Goal: Information Seeking & Learning: Learn about a topic

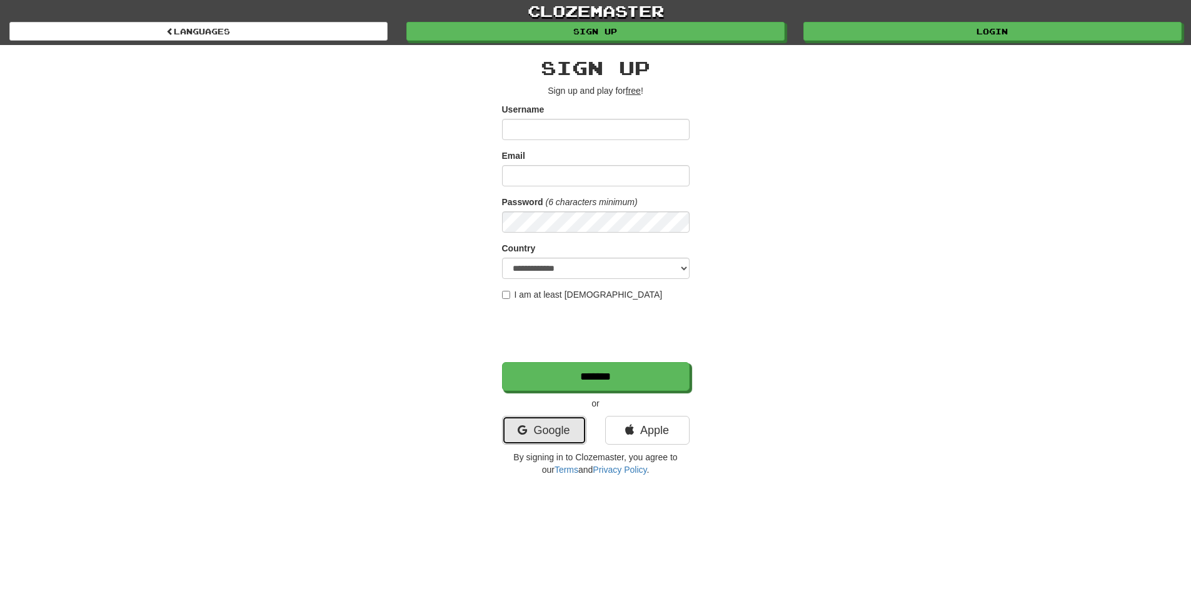
click at [554, 428] on link "Google" at bounding box center [544, 430] width 84 height 29
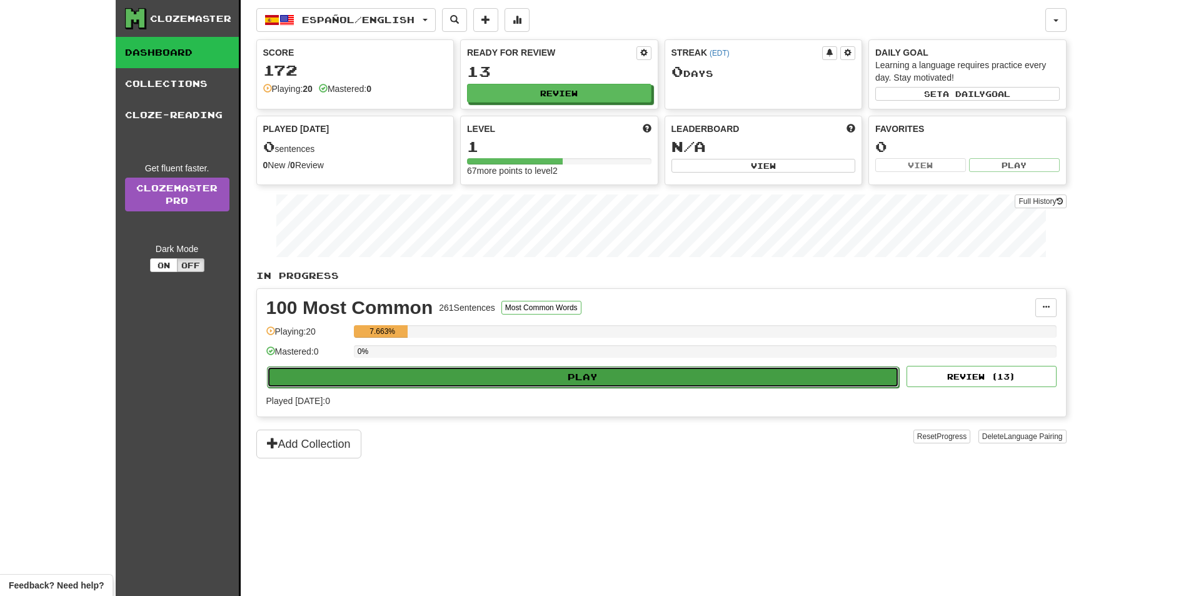
click at [589, 383] on button "Play" at bounding box center [583, 376] width 633 height 21
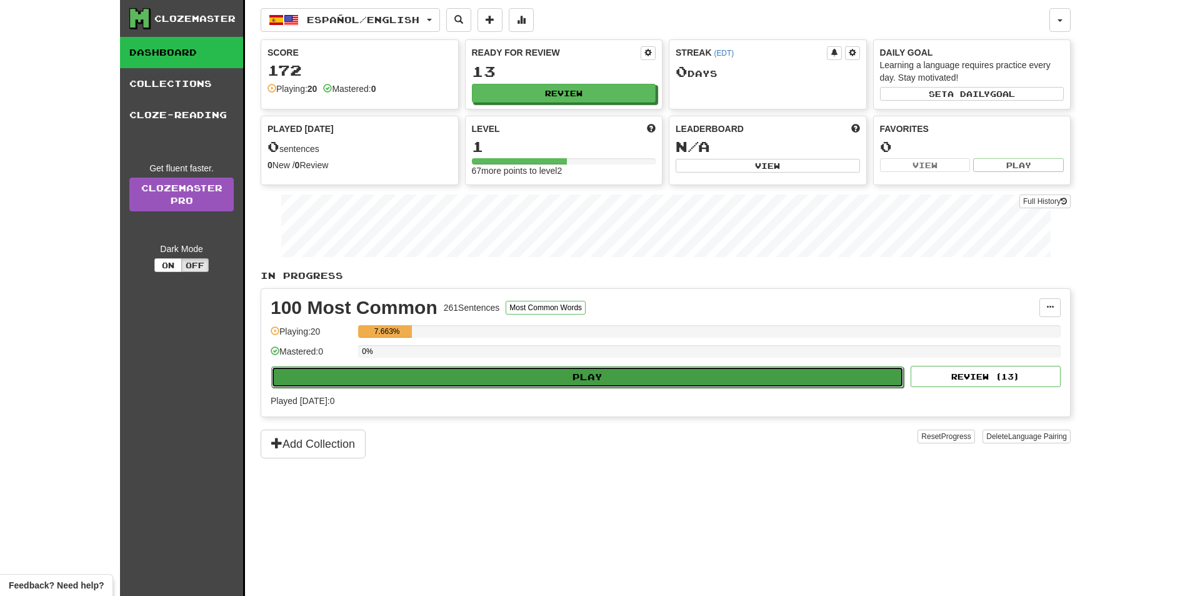
select select "**"
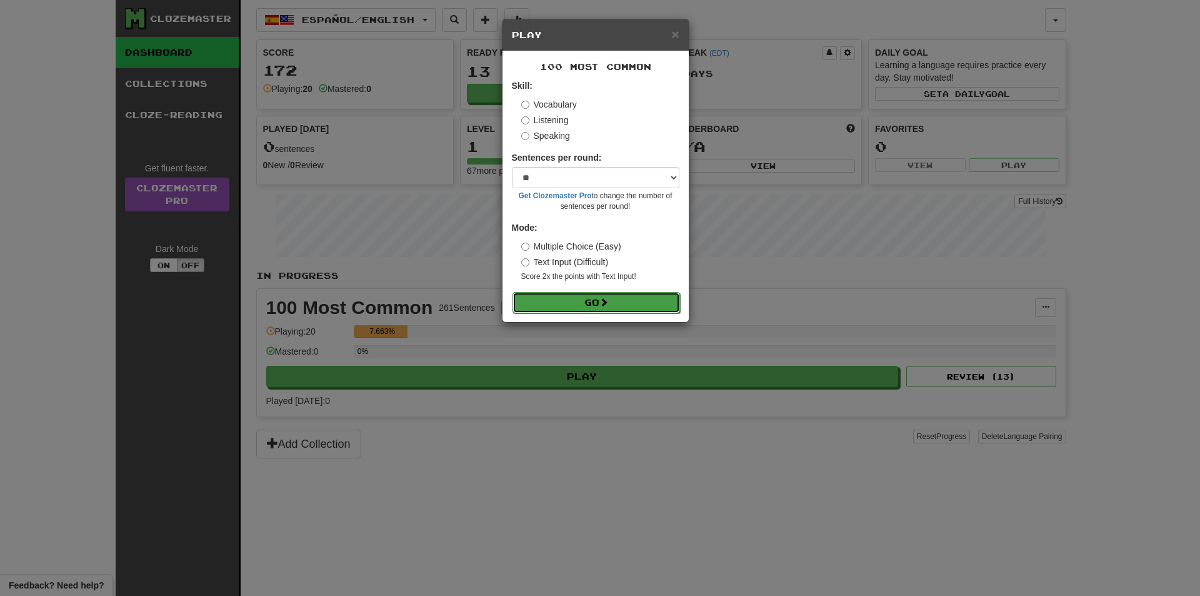
click at [578, 305] on button "Go" at bounding box center [597, 302] width 168 height 21
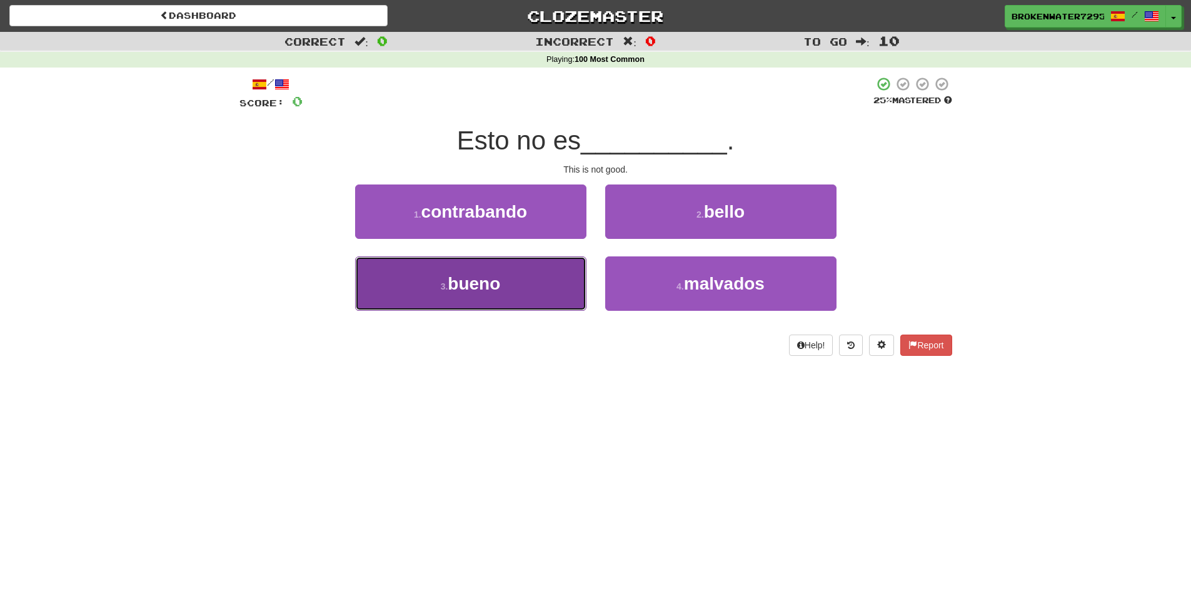
click at [508, 304] on button "3 . bueno" at bounding box center [470, 283] width 231 height 54
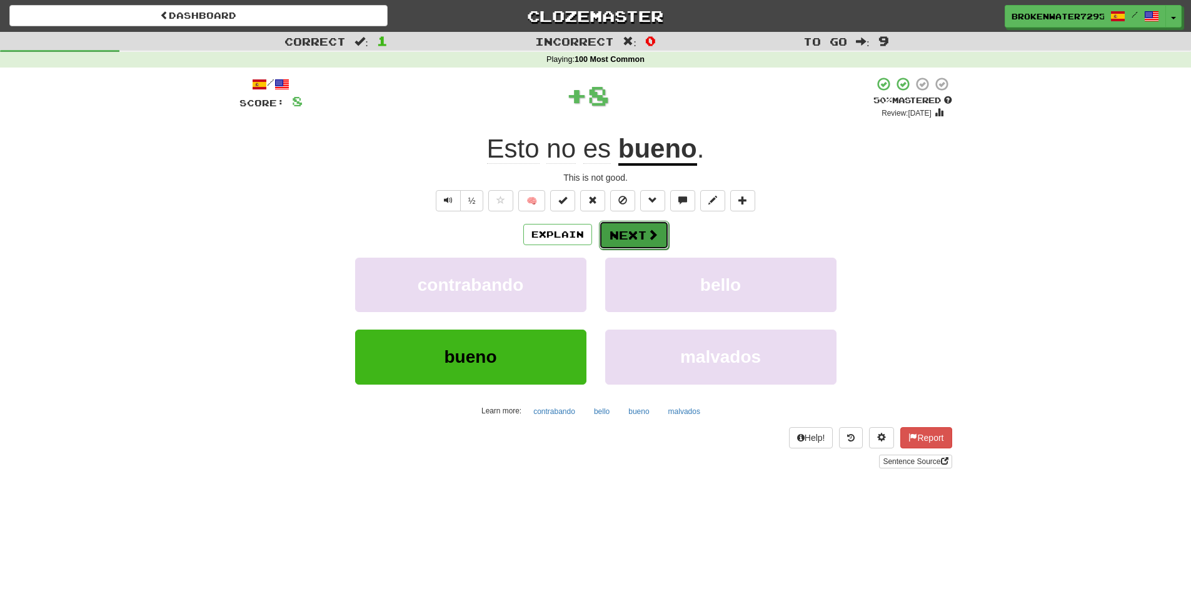
click at [631, 238] on button "Next" at bounding box center [634, 235] width 70 height 29
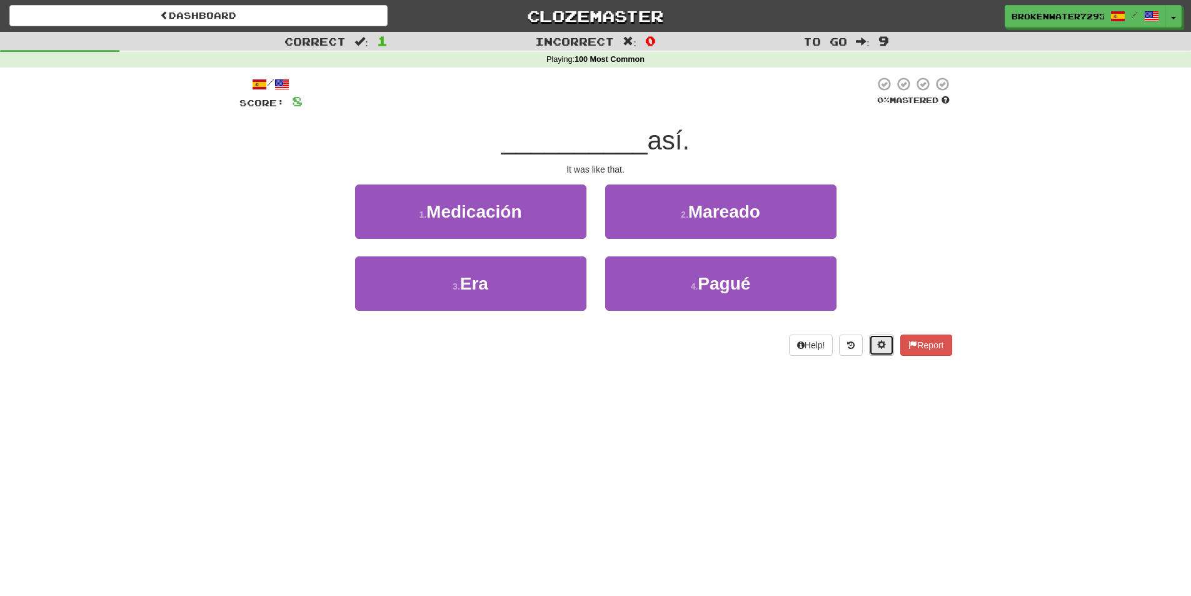
click at [887, 346] on button at bounding box center [881, 344] width 25 height 21
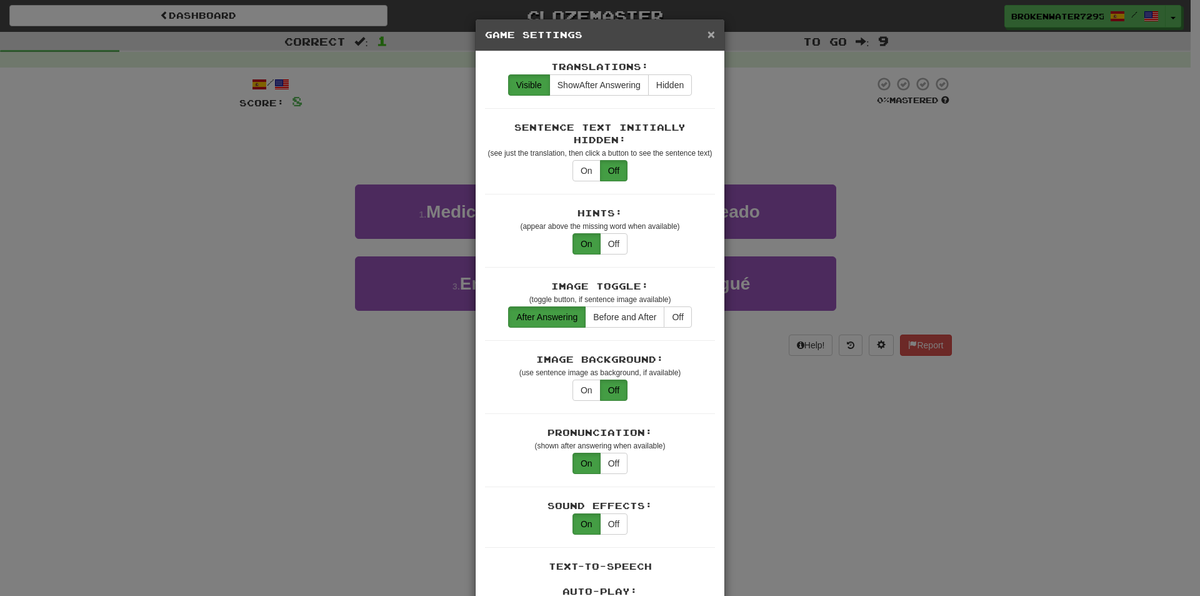
click at [708, 38] on span "×" at bounding box center [712, 34] width 8 height 14
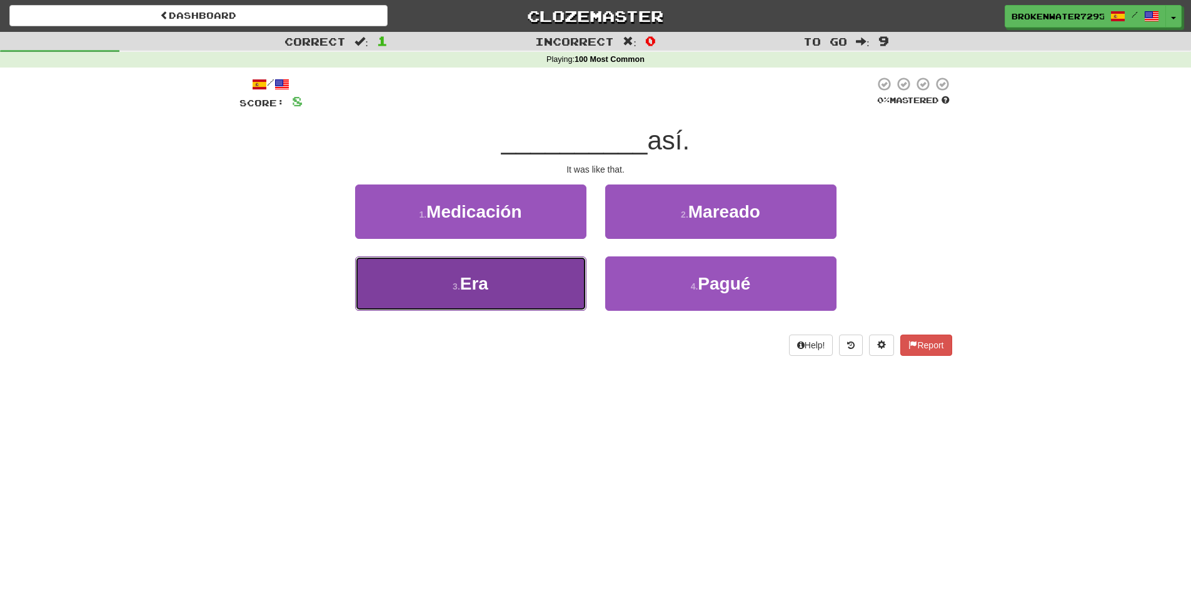
click at [523, 291] on button "3 . Era" at bounding box center [470, 283] width 231 height 54
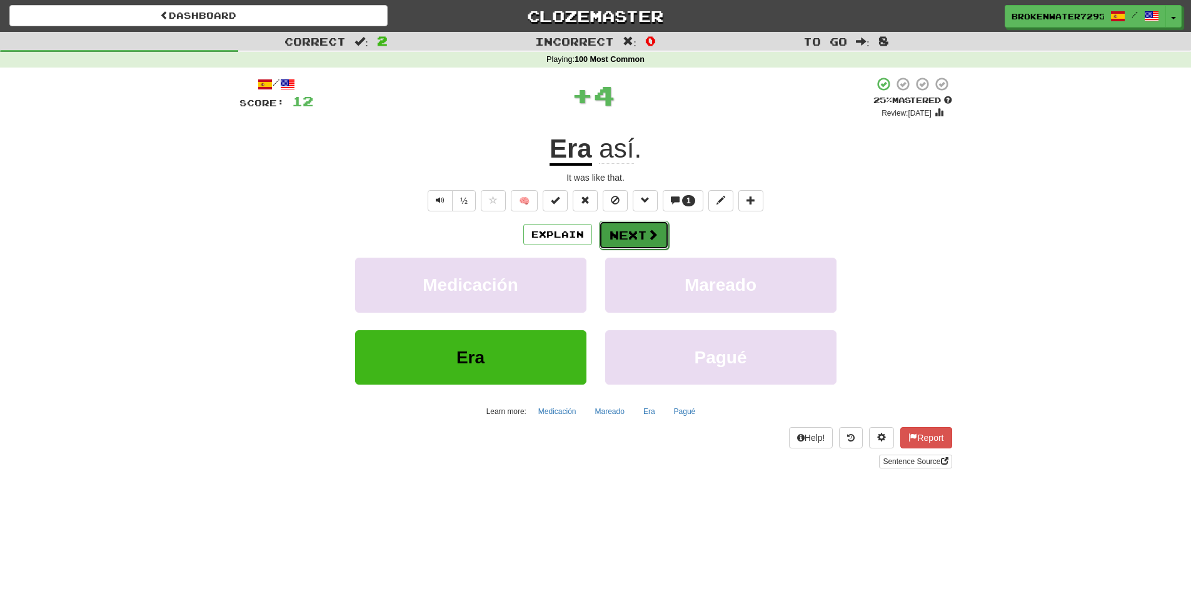
click at [636, 231] on button "Next" at bounding box center [634, 235] width 70 height 29
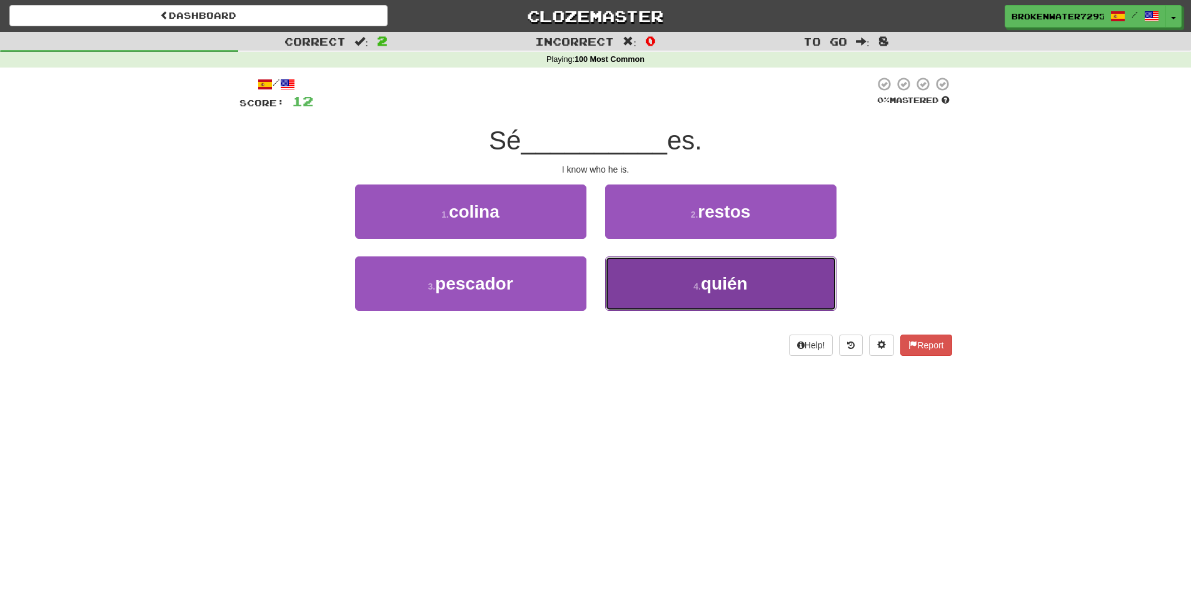
click at [688, 299] on button "4 . quién" at bounding box center [720, 283] width 231 height 54
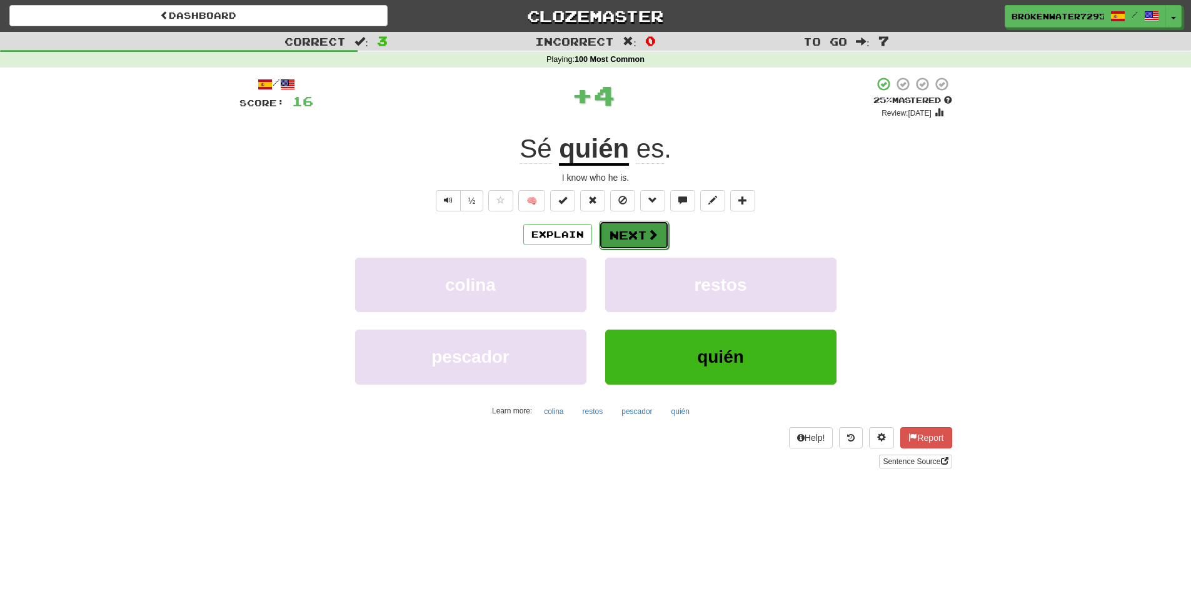
click at [631, 243] on button "Next" at bounding box center [634, 235] width 70 height 29
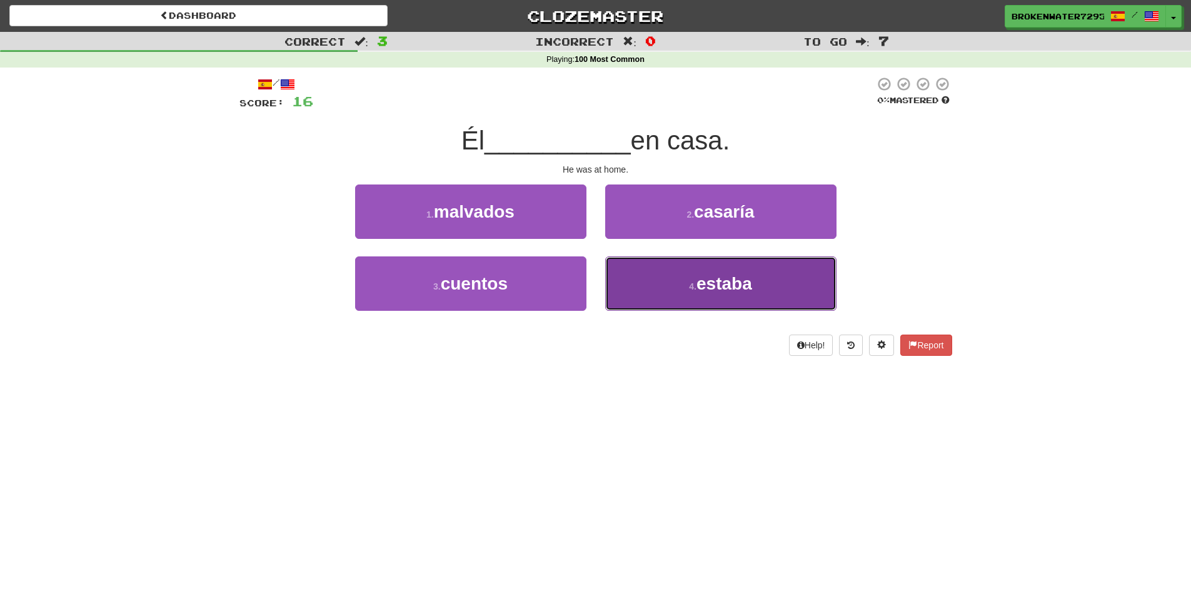
click at [654, 287] on button "4 . estaba" at bounding box center [720, 283] width 231 height 54
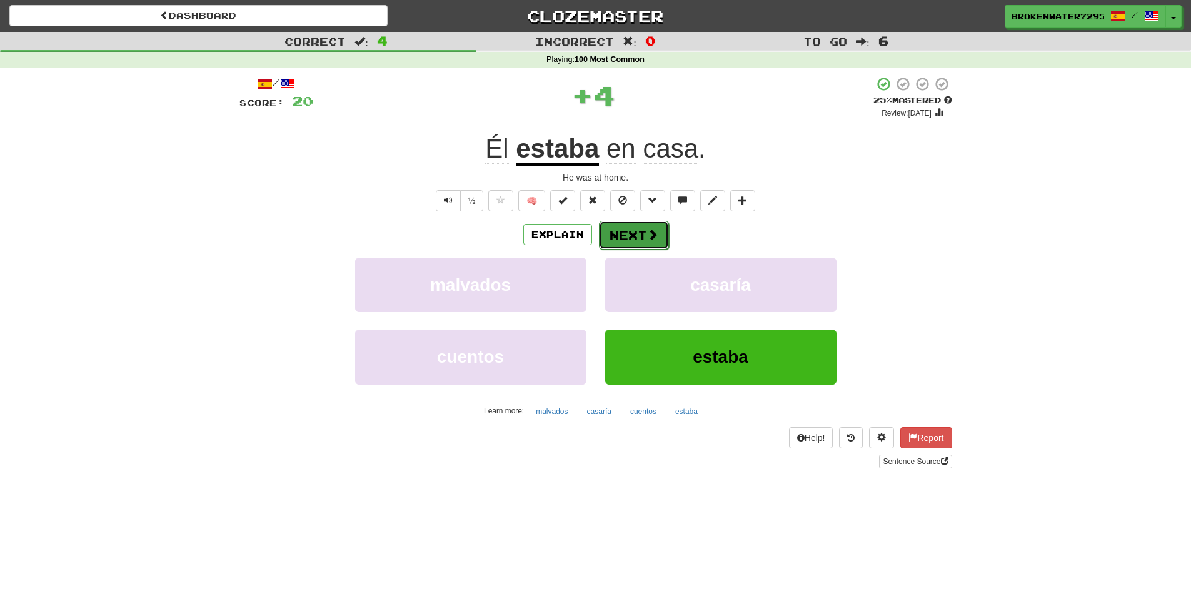
click at [633, 241] on button "Next" at bounding box center [634, 235] width 70 height 29
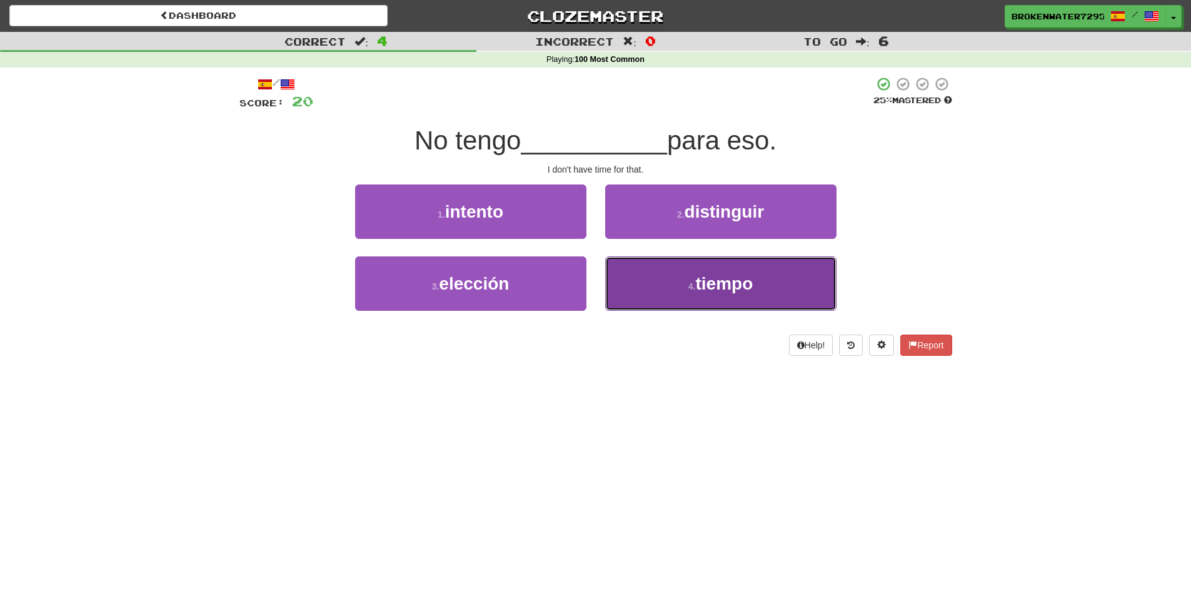
click at [667, 278] on button "4 . tiempo" at bounding box center [720, 283] width 231 height 54
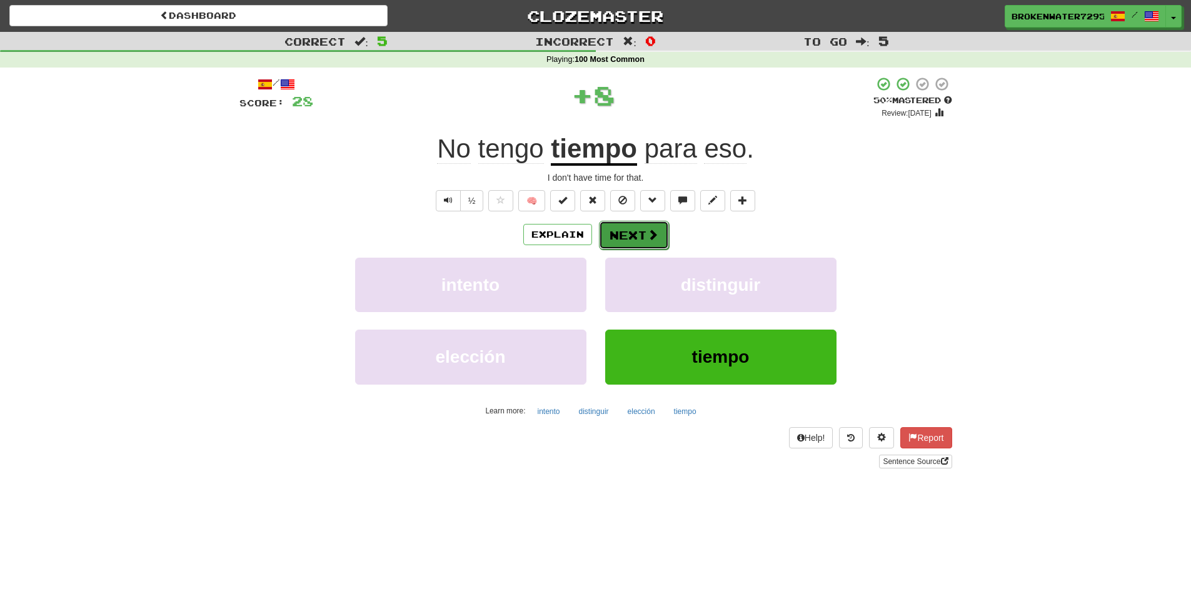
click at [638, 239] on button "Next" at bounding box center [634, 235] width 70 height 29
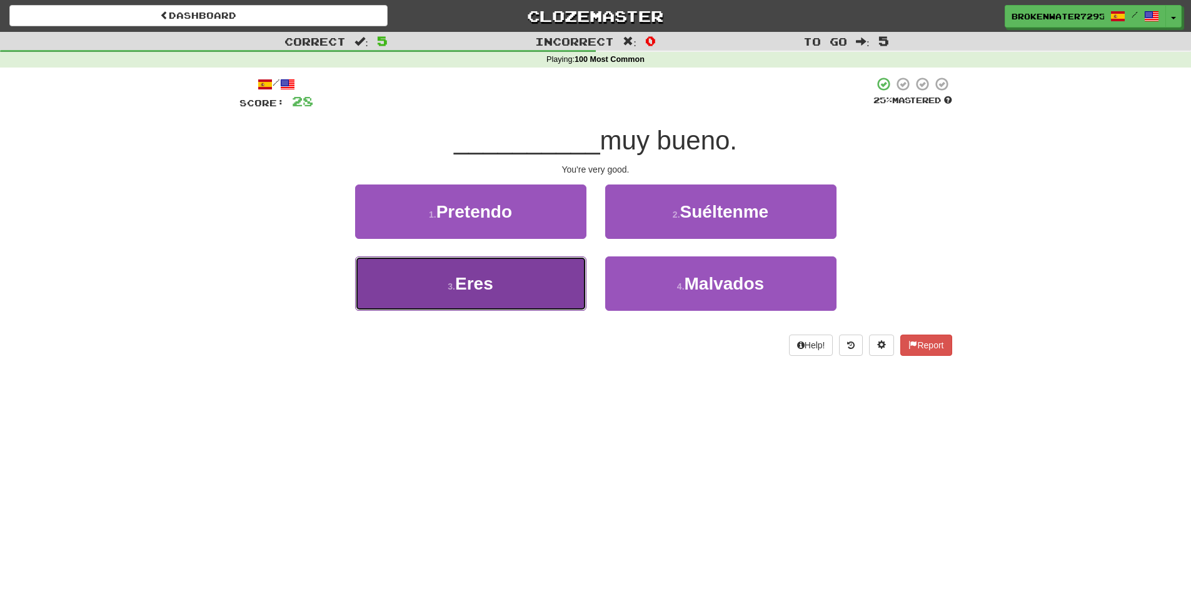
click at [506, 291] on button "3 . Eres" at bounding box center [470, 283] width 231 height 54
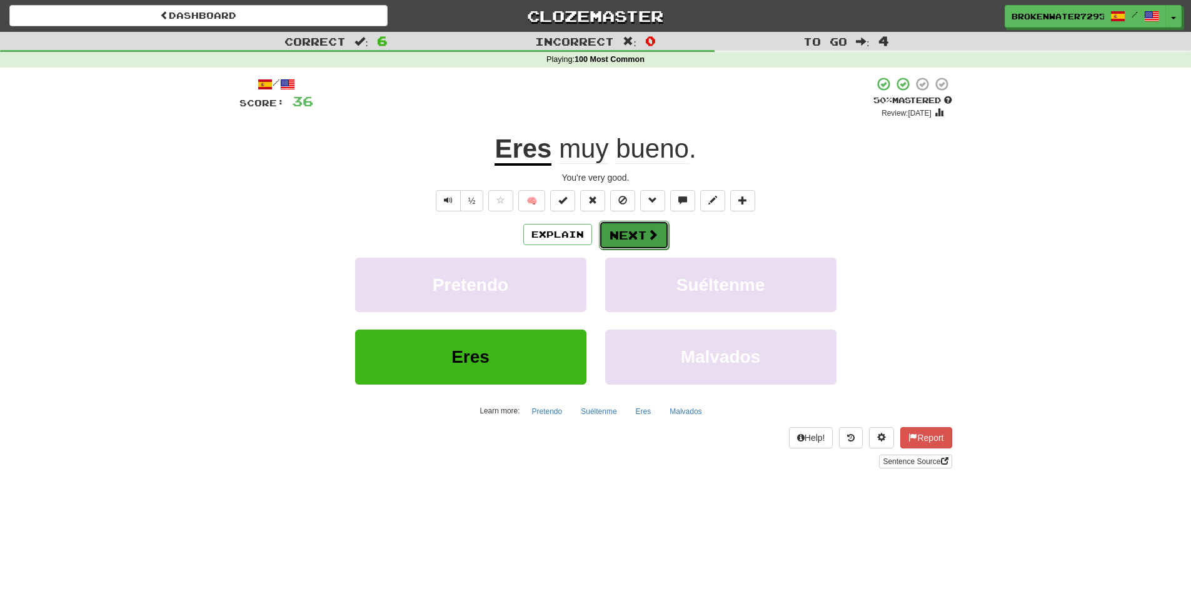
click at [648, 244] on button "Next" at bounding box center [634, 235] width 70 height 29
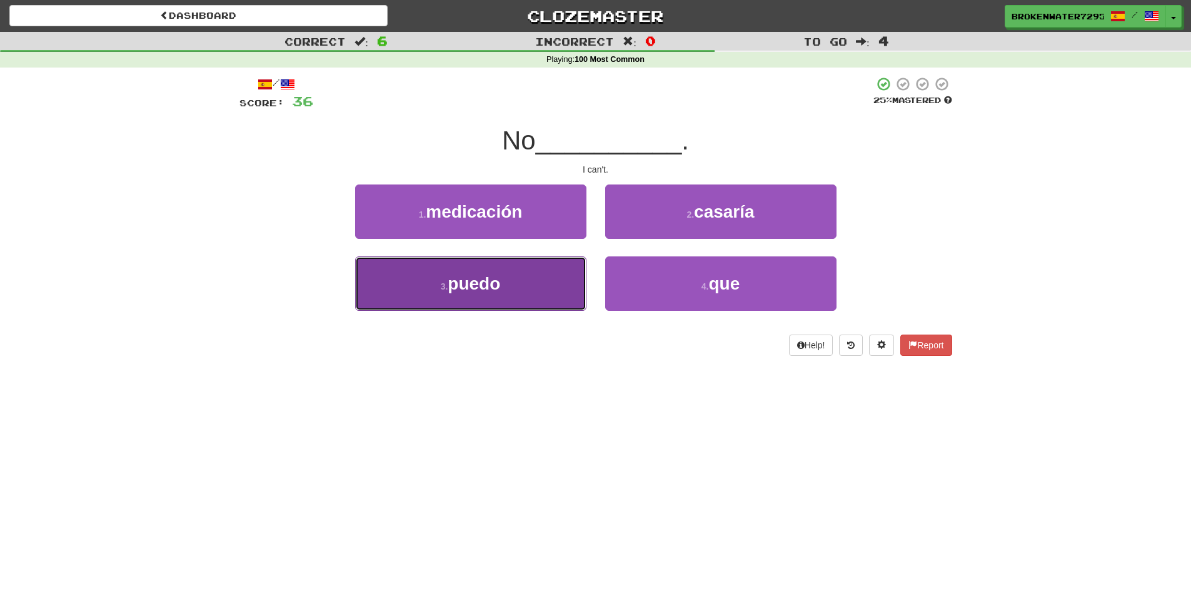
click at [503, 294] on button "3 . puedo" at bounding box center [470, 283] width 231 height 54
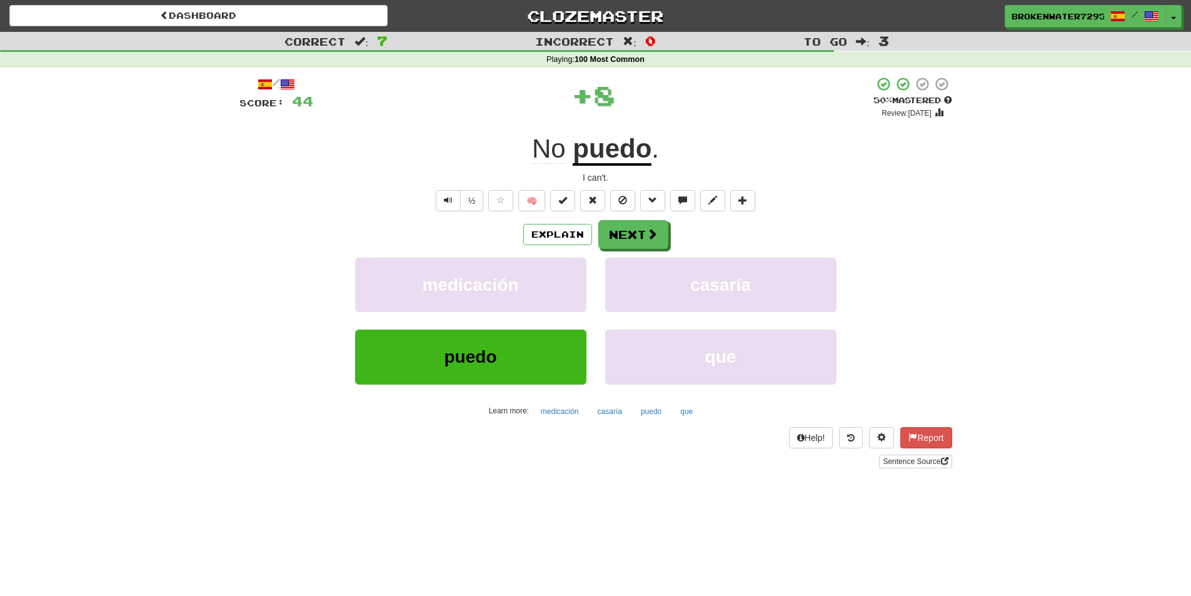
click at [654, 249] on div "Explain Next medicación casaría puedo que Learn more: medicación casaría puedo …" at bounding box center [595, 320] width 713 height 201
click at [641, 243] on button "Next" at bounding box center [634, 235] width 70 height 29
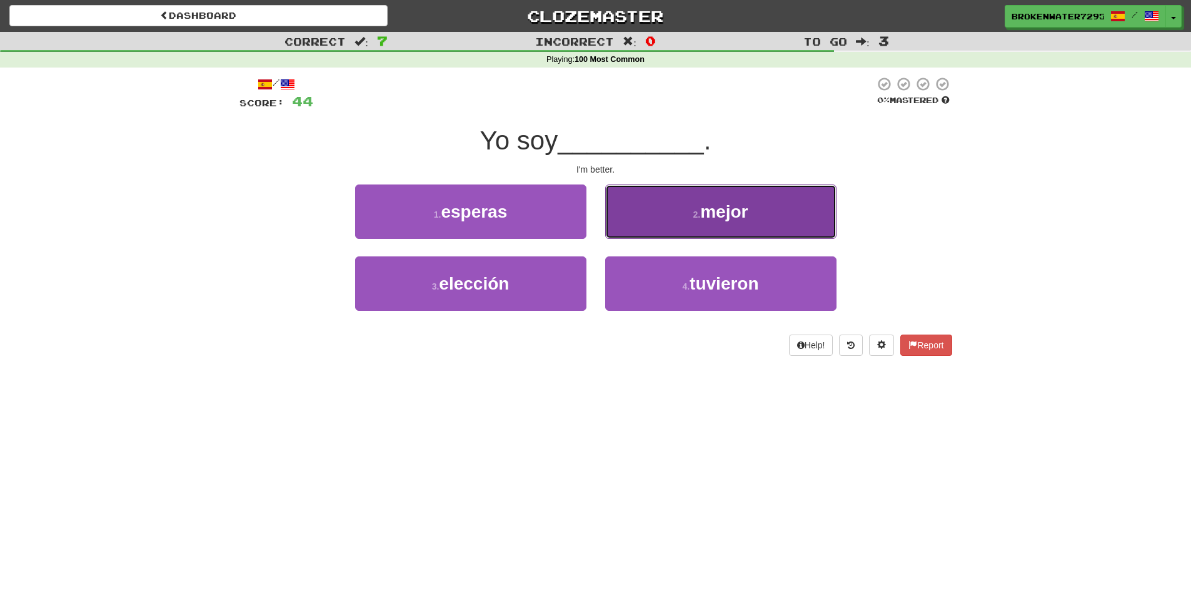
click at [664, 229] on button "2 . mejor" at bounding box center [720, 211] width 231 height 54
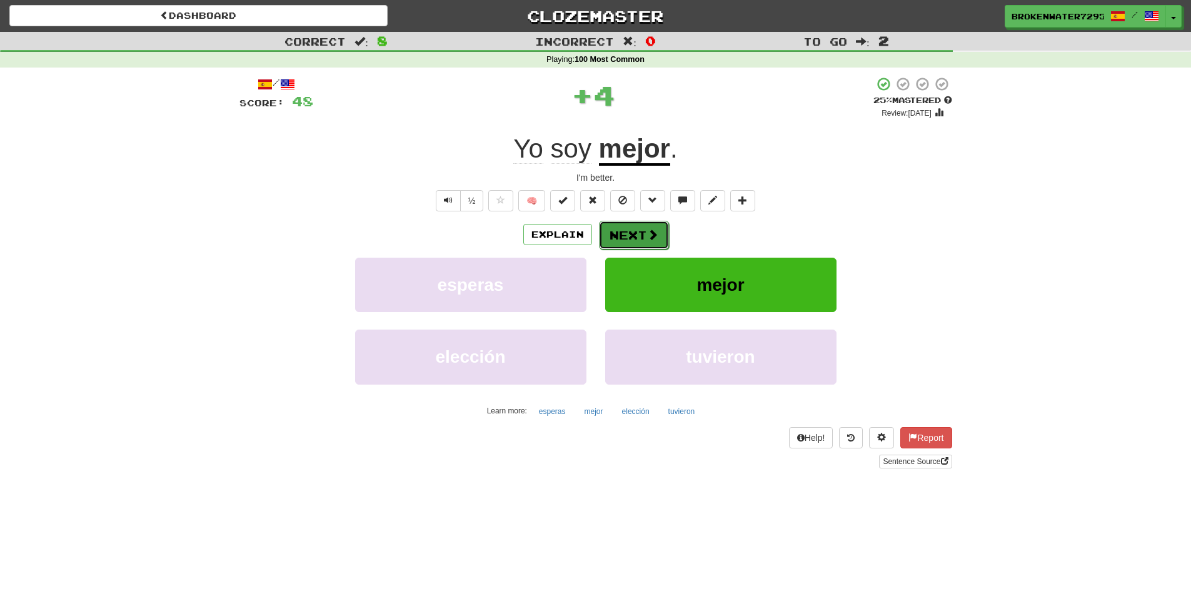
click at [631, 241] on button "Next" at bounding box center [634, 235] width 70 height 29
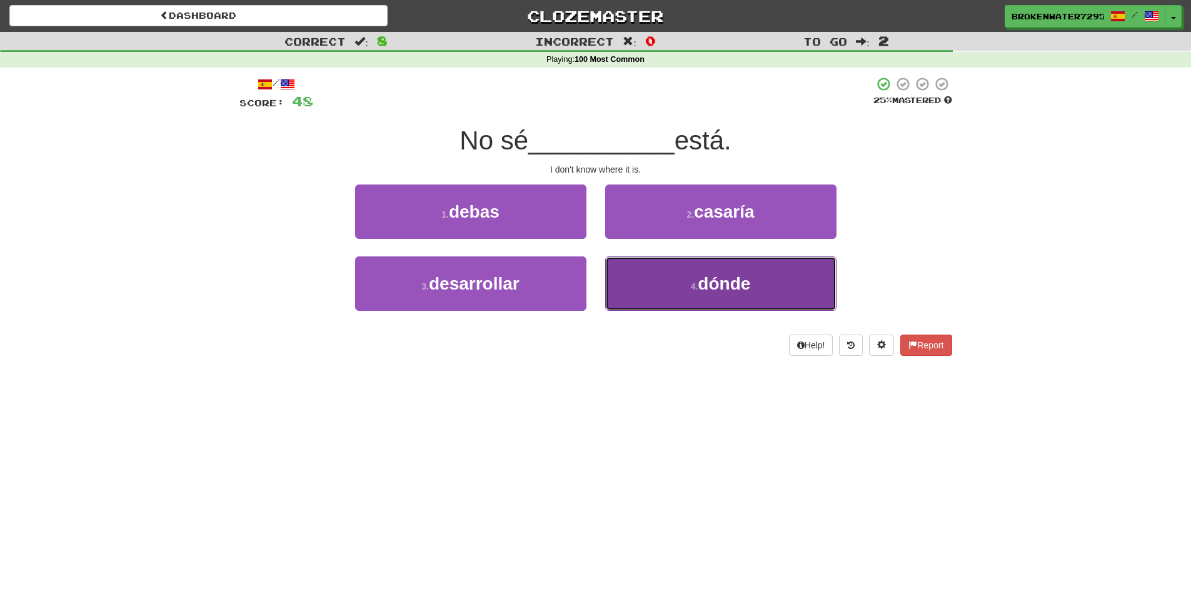
click at [678, 281] on button "4 . dónde" at bounding box center [720, 283] width 231 height 54
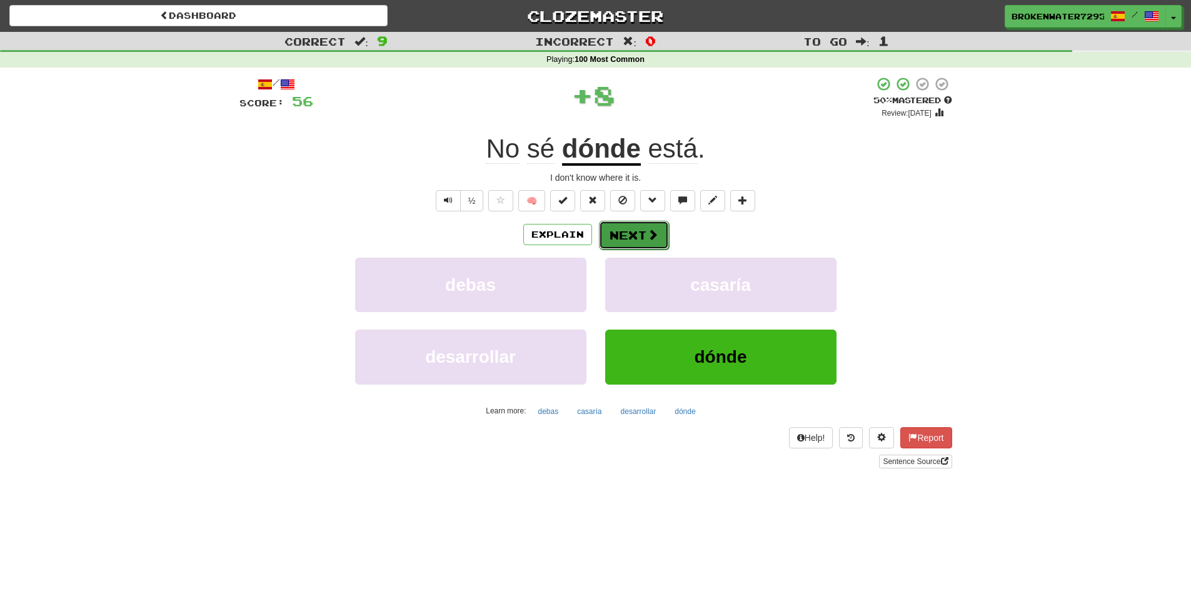
click at [633, 237] on button "Next" at bounding box center [634, 235] width 70 height 29
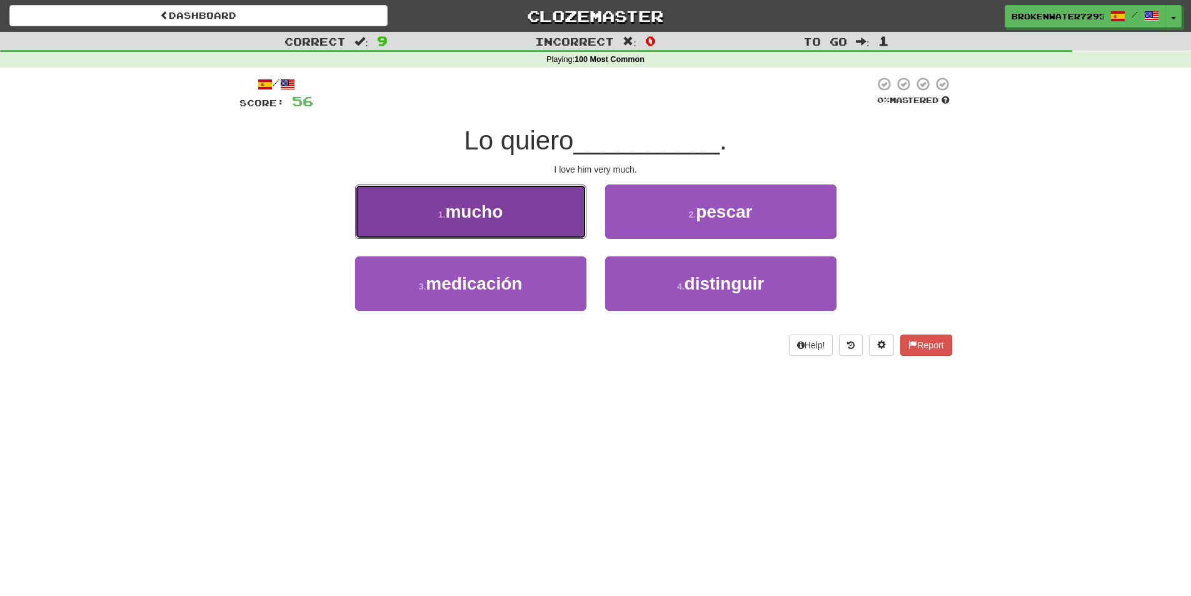
click at [507, 221] on button "1 . mucho" at bounding box center [470, 211] width 231 height 54
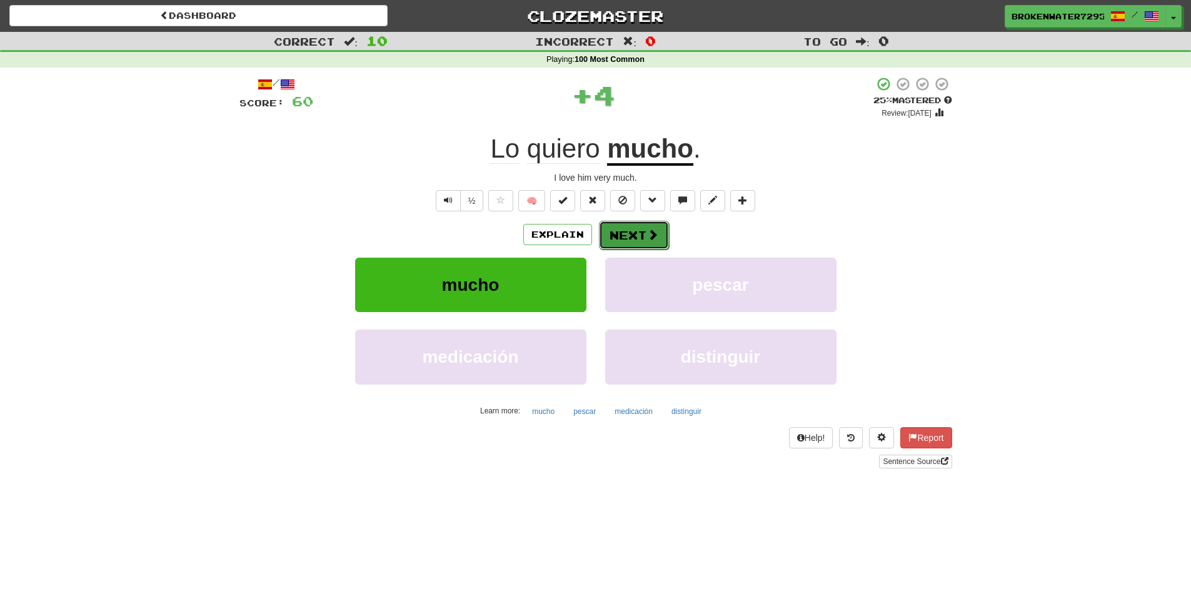
click at [635, 241] on button "Next" at bounding box center [634, 235] width 70 height 29
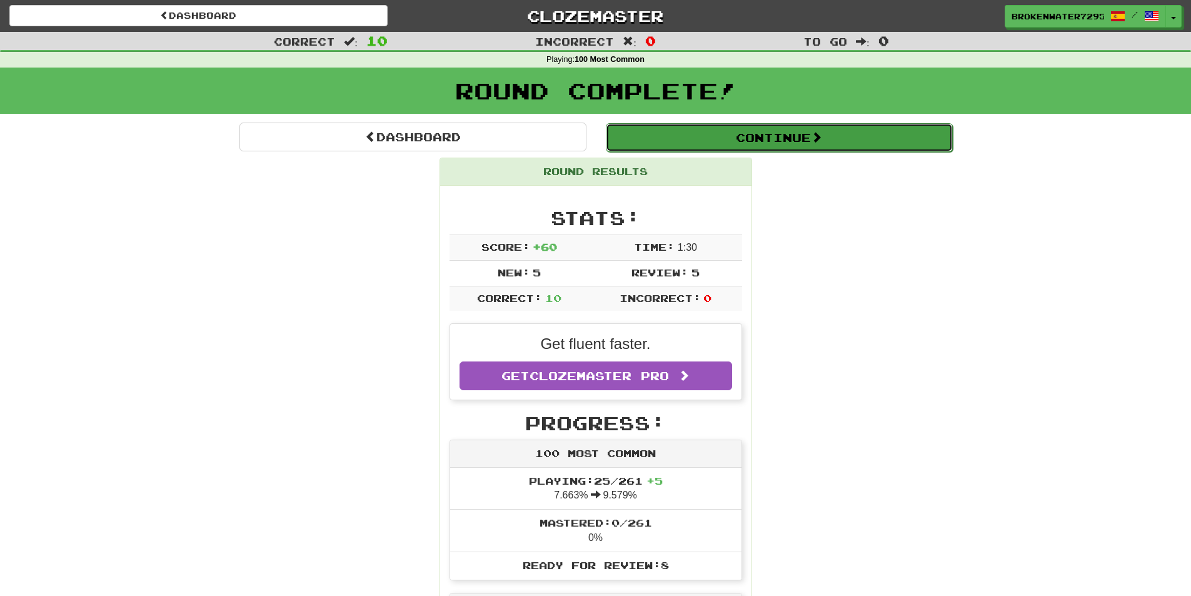
click at [781, 143] on button "Continue" at bounding box center [779, 137] width 347 height 29
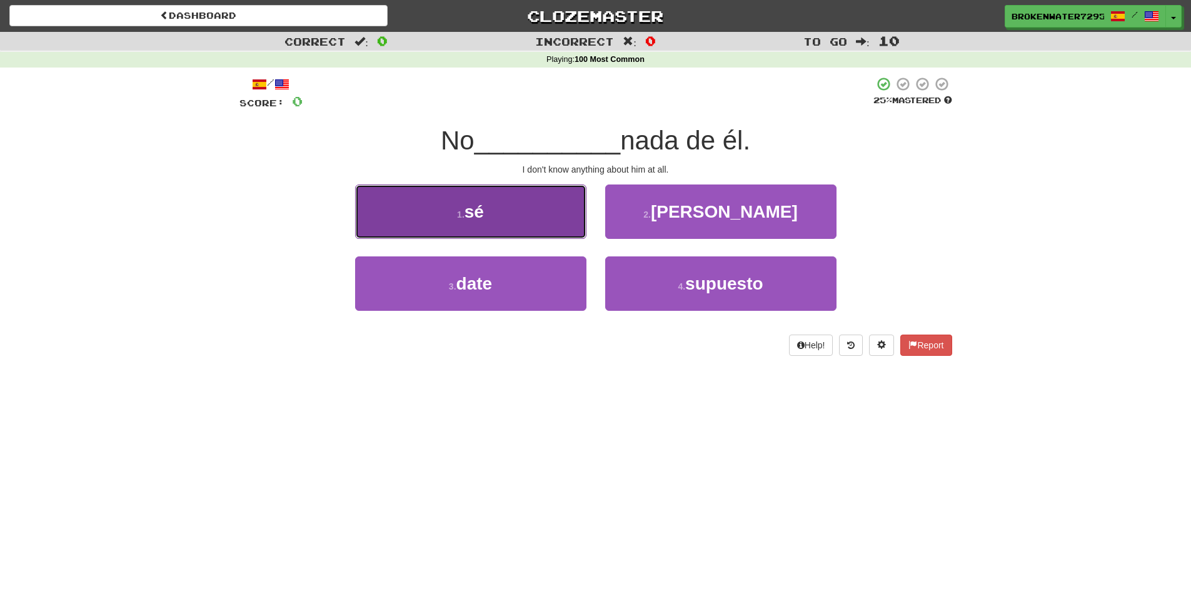
click at [499, 209] on button "1 . sé" at bounding box center [470, 211] width 231 height 54
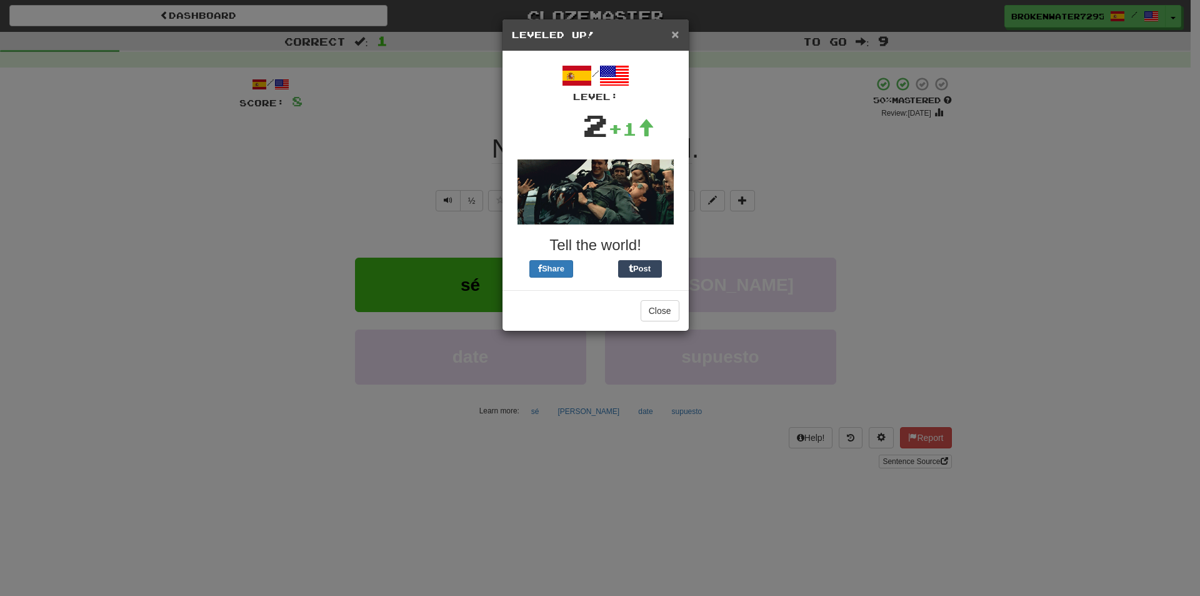
click at [674, 36] on span "×" at bounding box center [675, 34] width 8 height 14
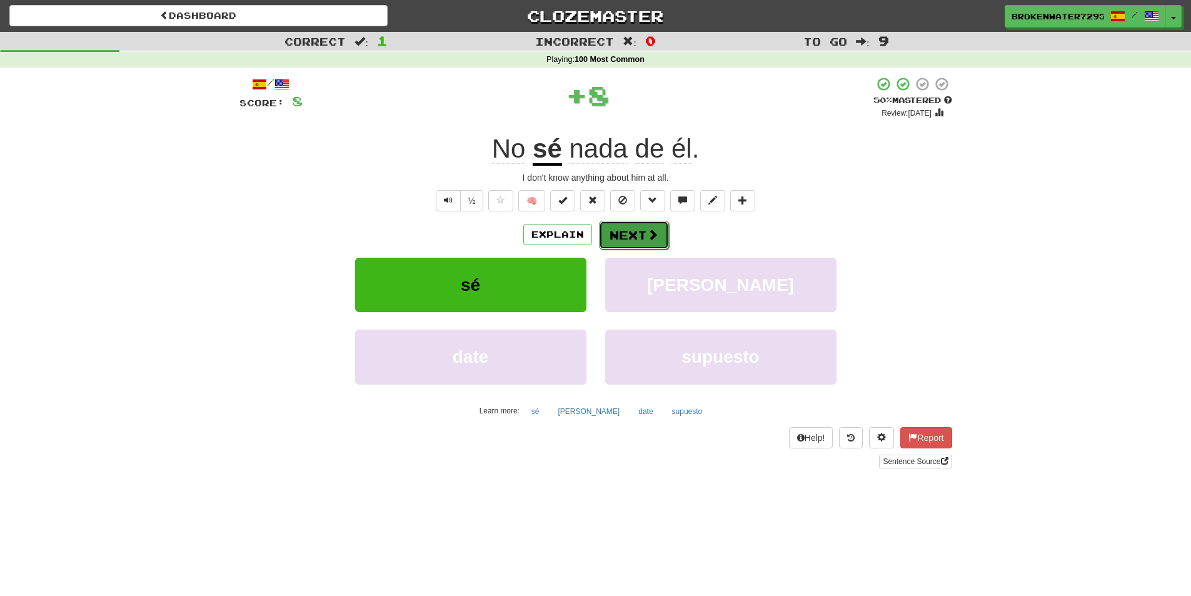
click at [639, 239] on button "Next" at bounding box center [634, 235] width 70 height 29
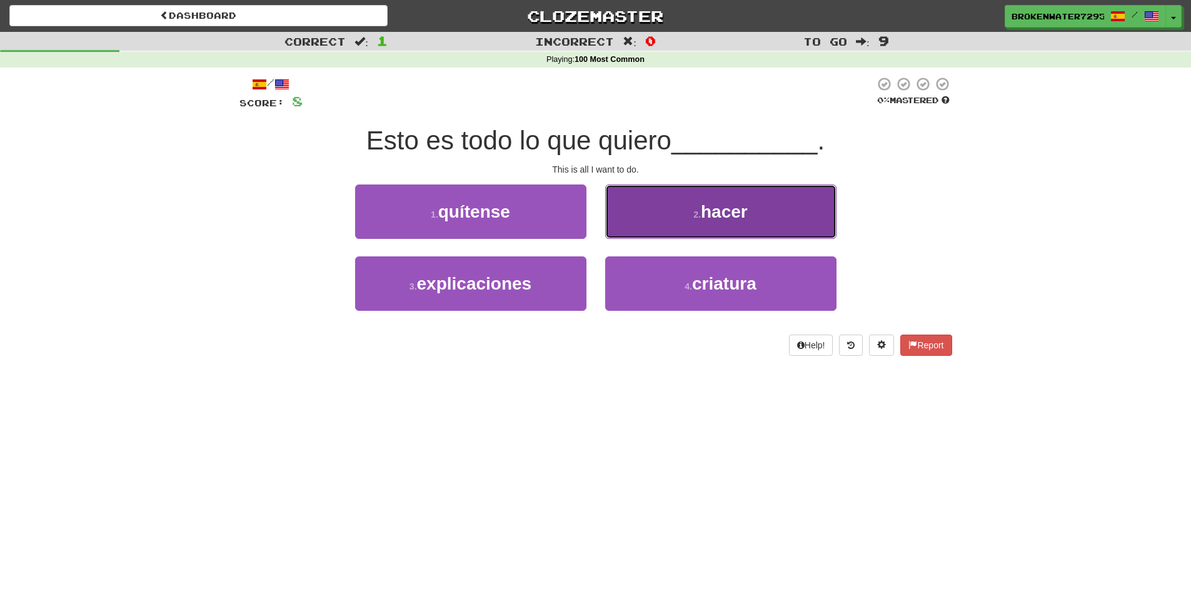
click at [711, 204] on span "hacer" at bounding box center [724, 211] width 47 height 19
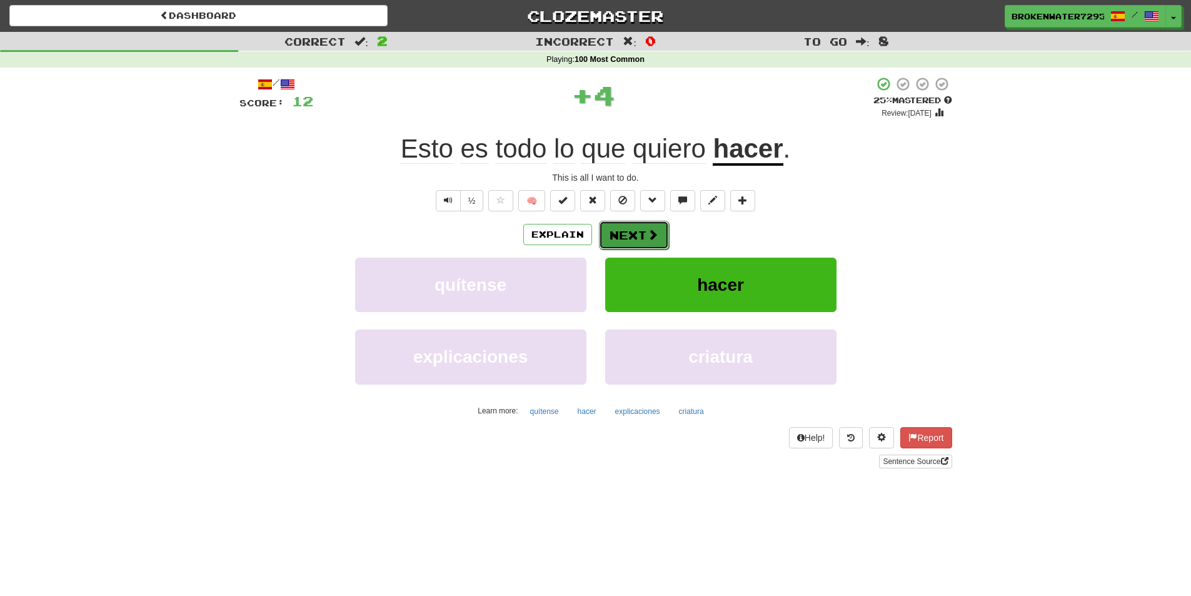
click at [634, 229] on button "Next" at bounding box center [634, 235] width 70 height 29
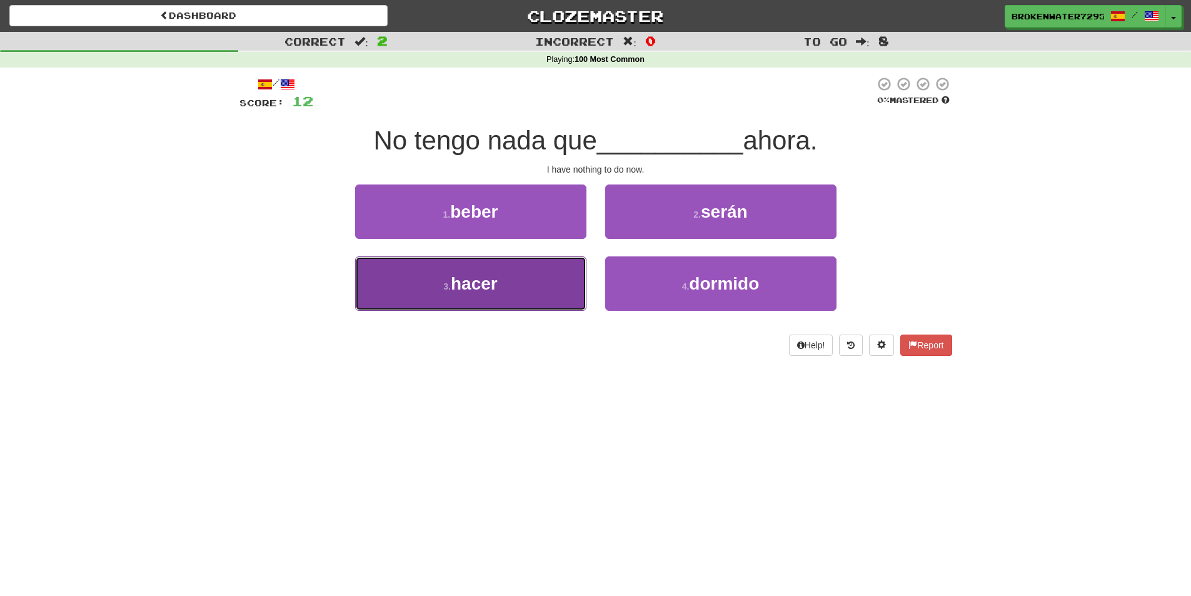
click at [478, 296] on button "3 . hacer" at bounding box center [470, 283] width 231 height 54
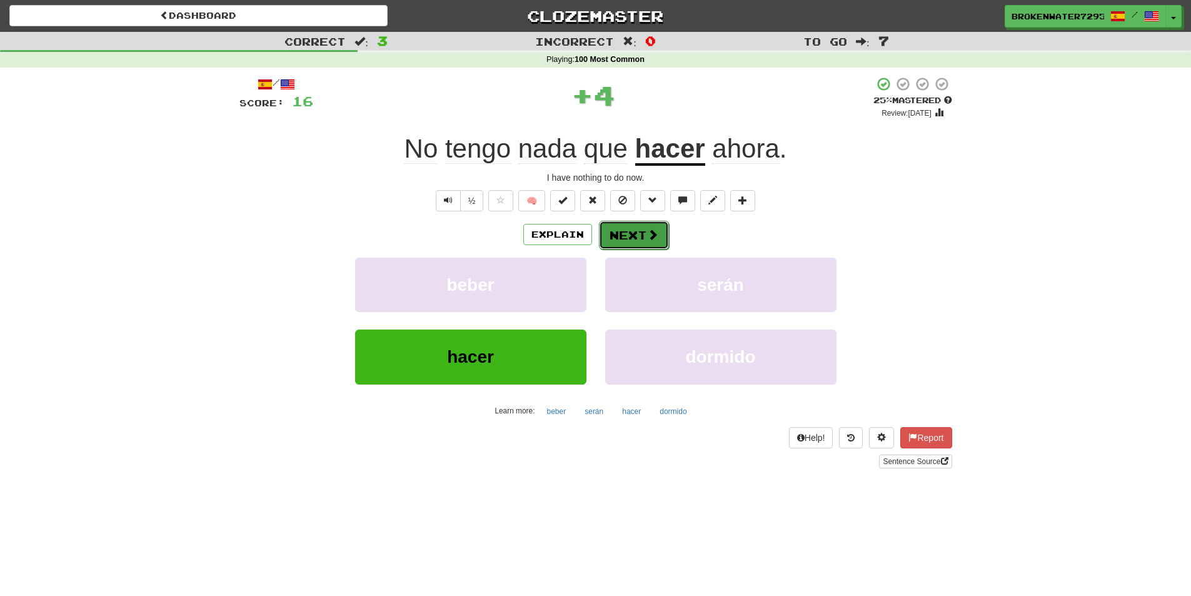
click at [618, 234] on button "Next" at bounding box center [634, 235] width 70 height 29
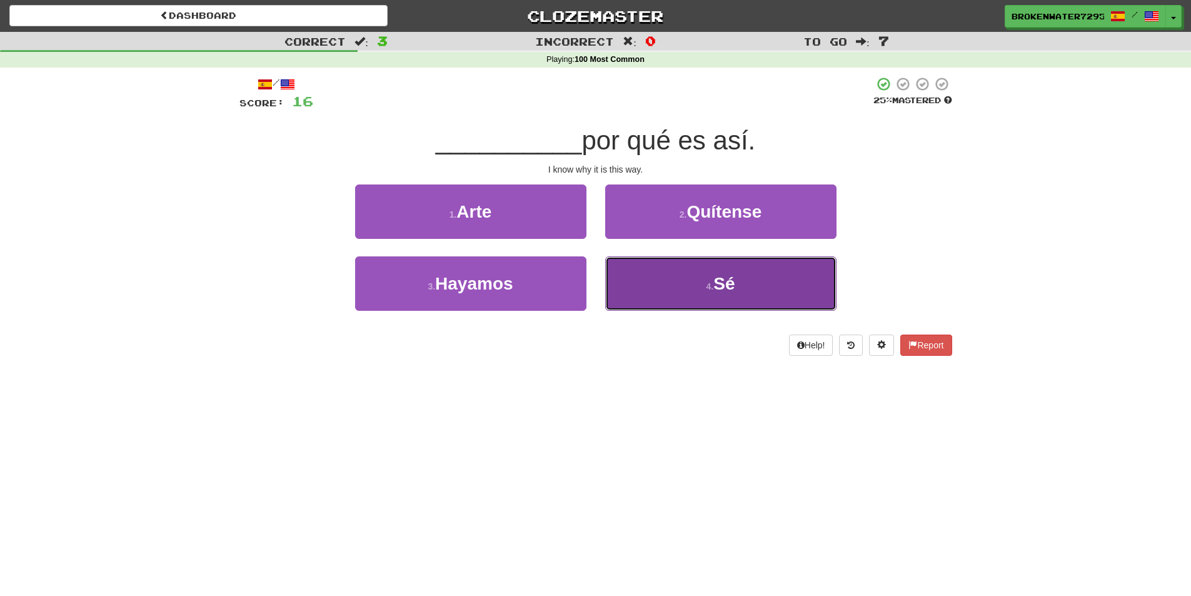
click at [630, 290] on button "4 . Sé" at bounding box center [720, 283] width 231 height 54
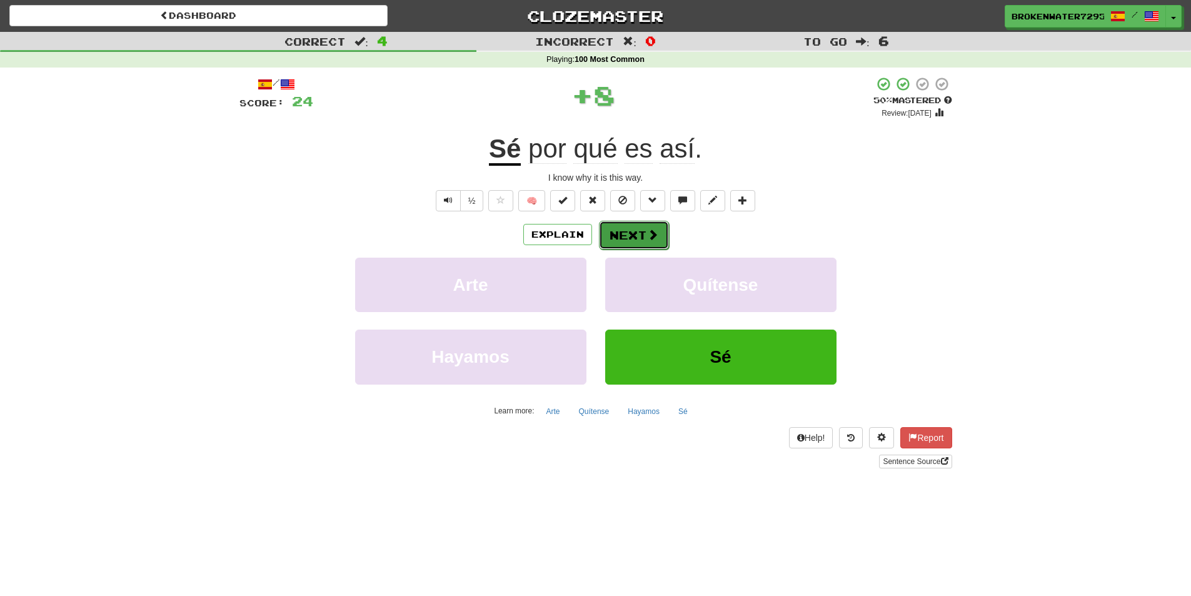
click at [623, 240] on button "Next" at bounding box center [634, 235] width 70 height 29
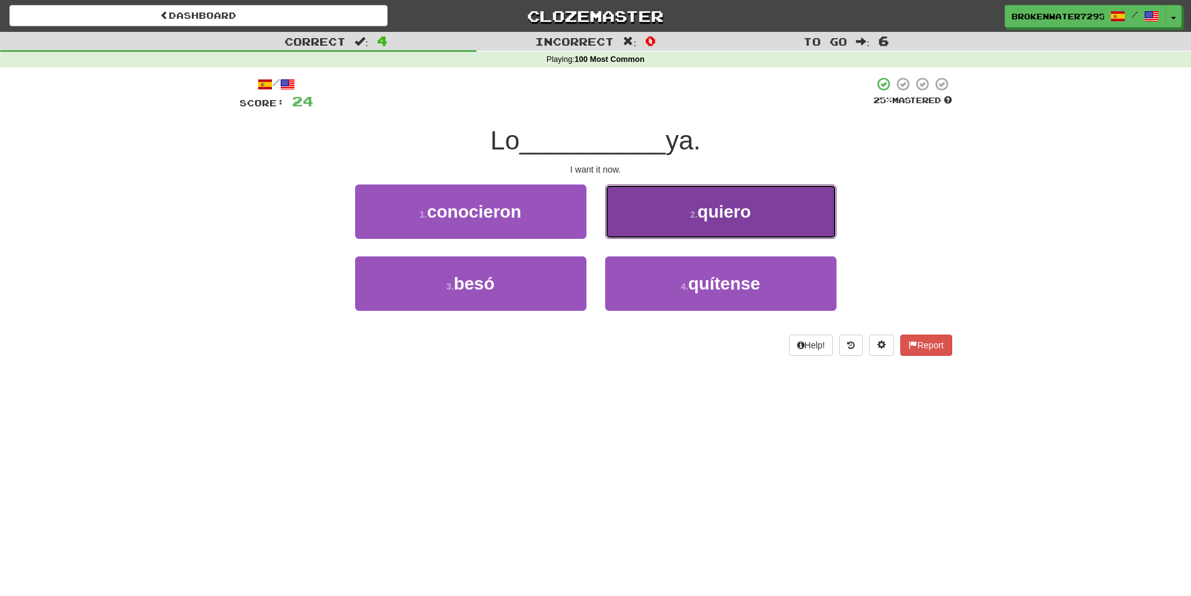
click at [654, 215] on button "2 . quiero" at bounding box center [720, 211] width 231 height 54
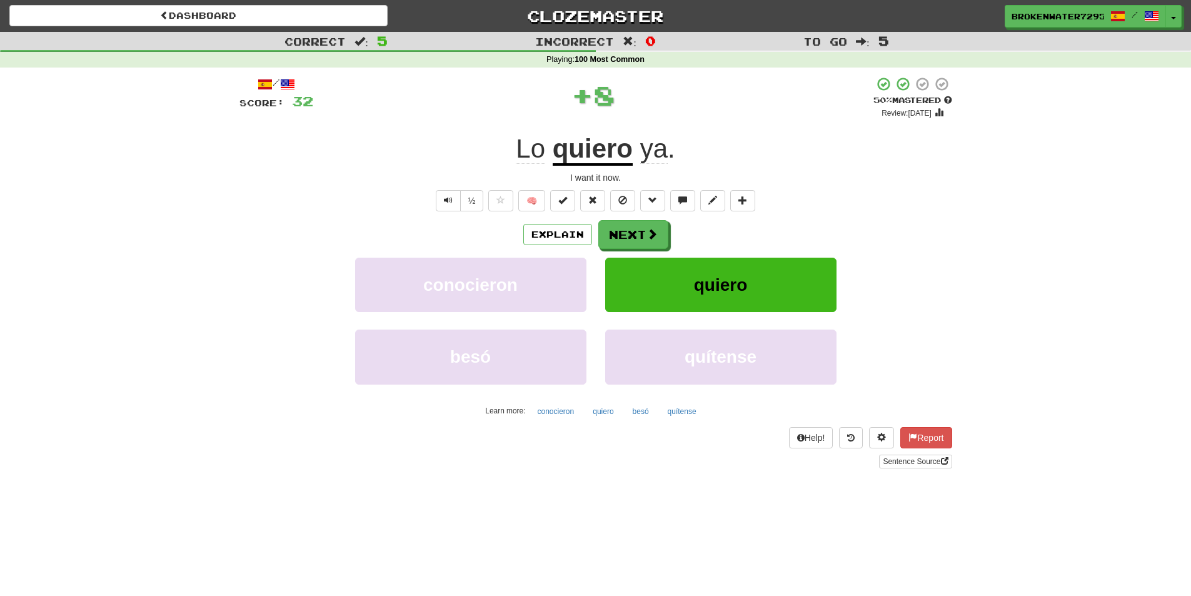
click at [629, 253] on div "Explain Next conocieron quiero besó quítense Learn more: conocieron quiero besó…" at bounding box center [595, 320] width 713 height 201
click at [629, 239] on button "Next" at bounding box center [634, 235] width 70 height 29
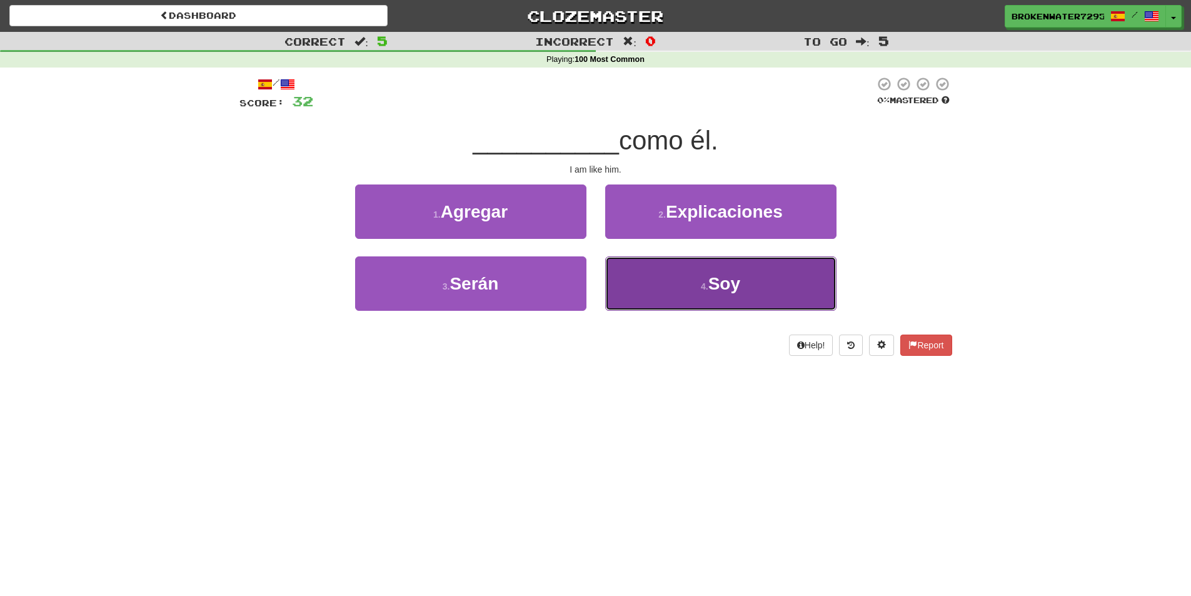
click at [673, 269] on button "4 . Soy" at bounding box center [720, 283] width 231 height 54
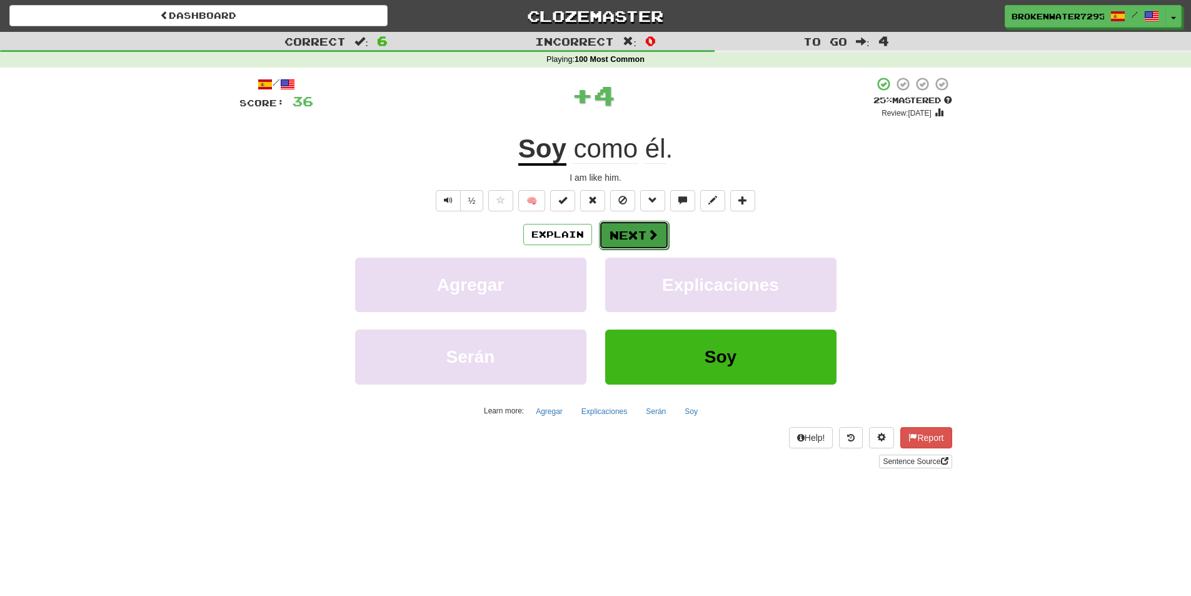
click at [644, 230] on button "Next" at bounding box center [634, 235] width 70 height 29
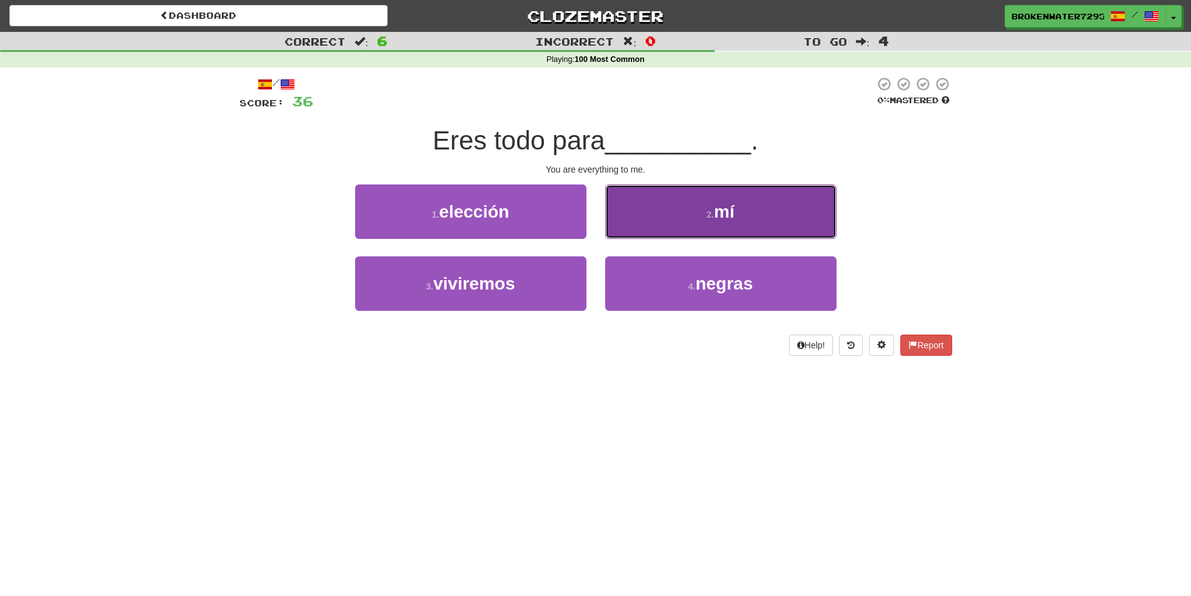
click at [654, 218] on button "2 . mí" at bounding box center [720, 211] width 231 height 54
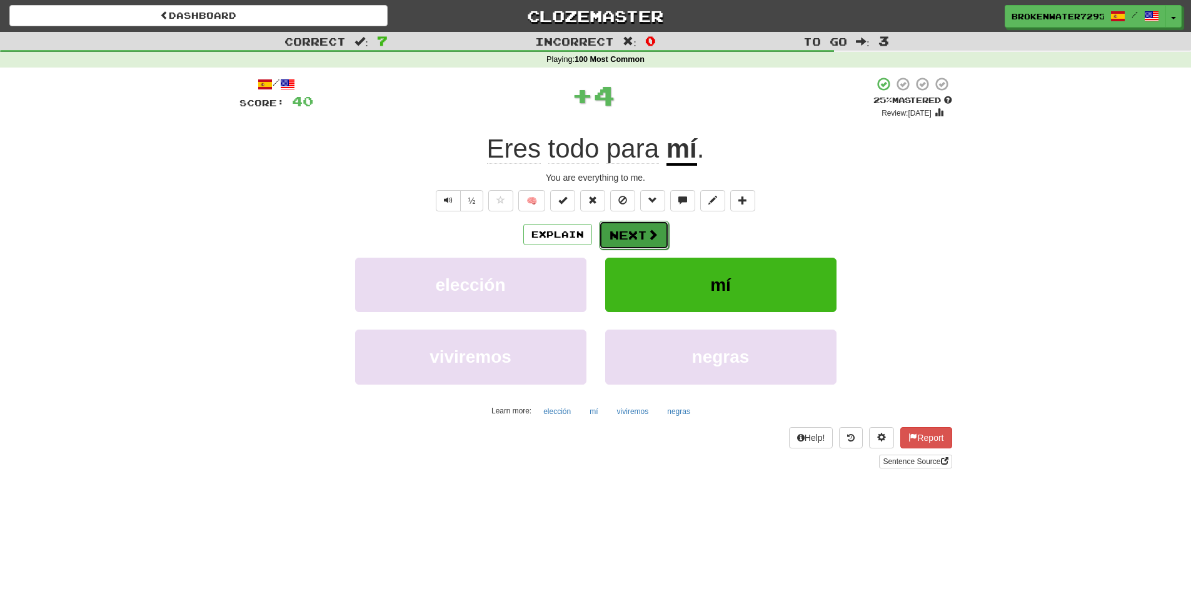
click at [634, 224] on button "Next" at bounding box center [634, 235] width 70 height 29
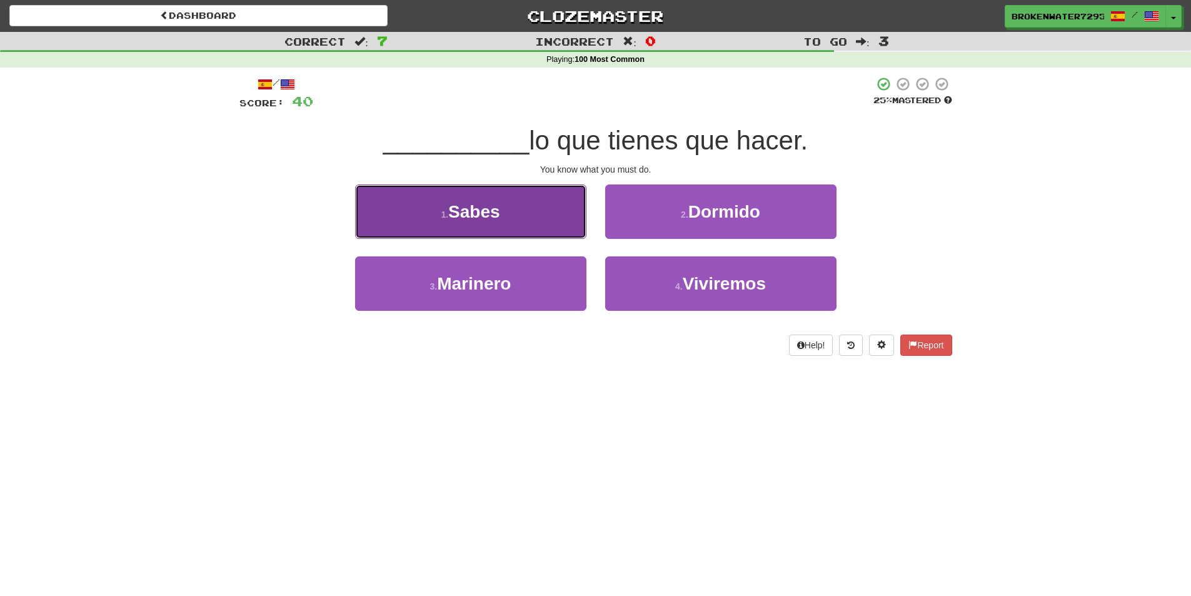
click at [500, 206] on span "Sabes" at bounding box center [474, 211] width 52 height 19
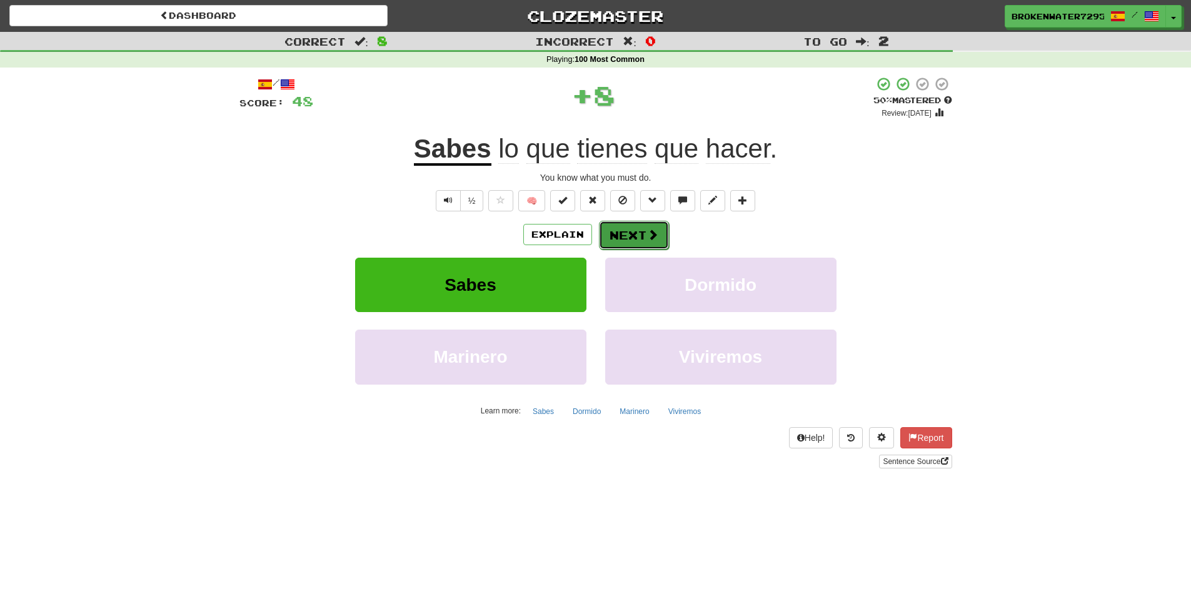
click at [643, 235] on button "Next" at bounding box center [634, 235] width 70 height 29
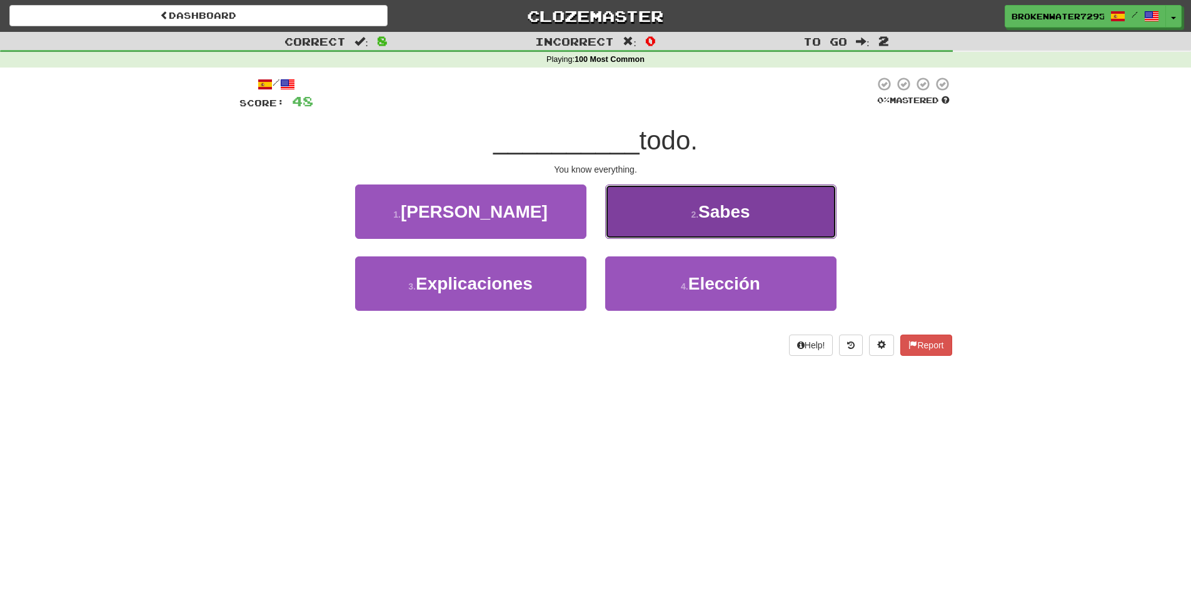
click at [643, 213] on button "2 . Sabes" at bounding box center [720, 211] width 231 height 54
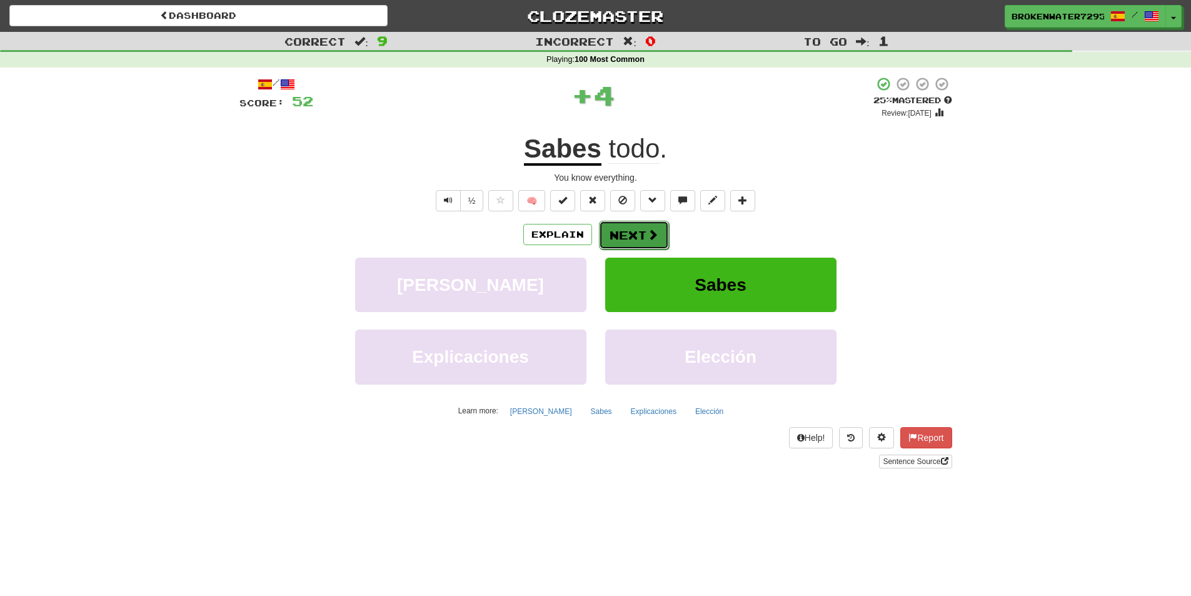
click at [641, 233] on button "Next" at bounding box center [634, 235] width 70 height 29
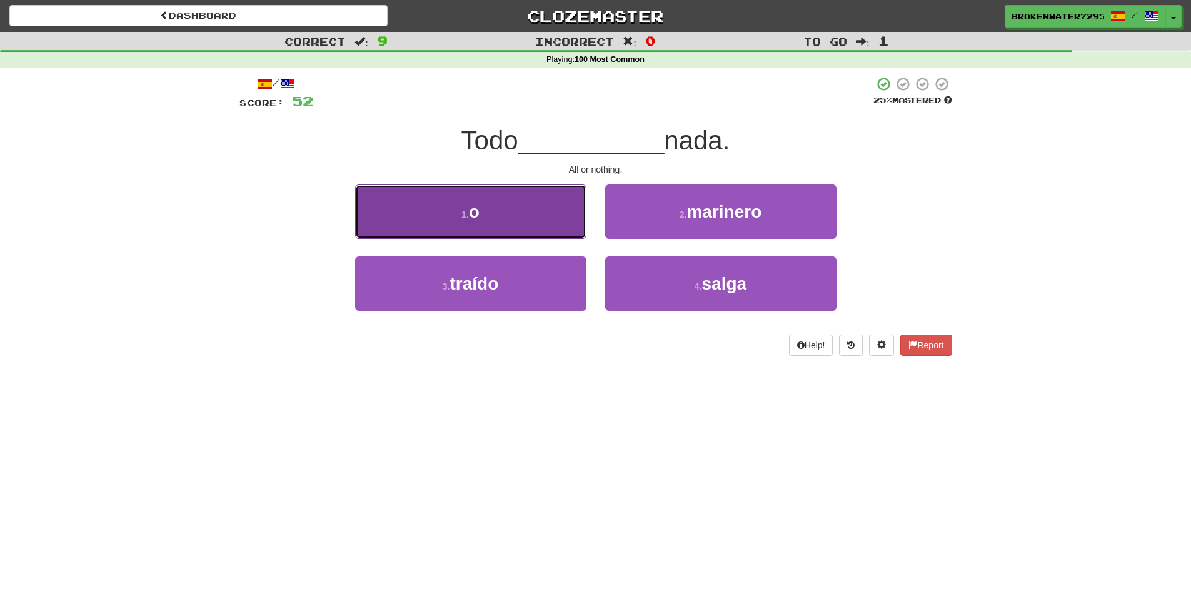
click at [541, 221] on button "1 . o" at bounding box center [470, 211] width 231 height 54
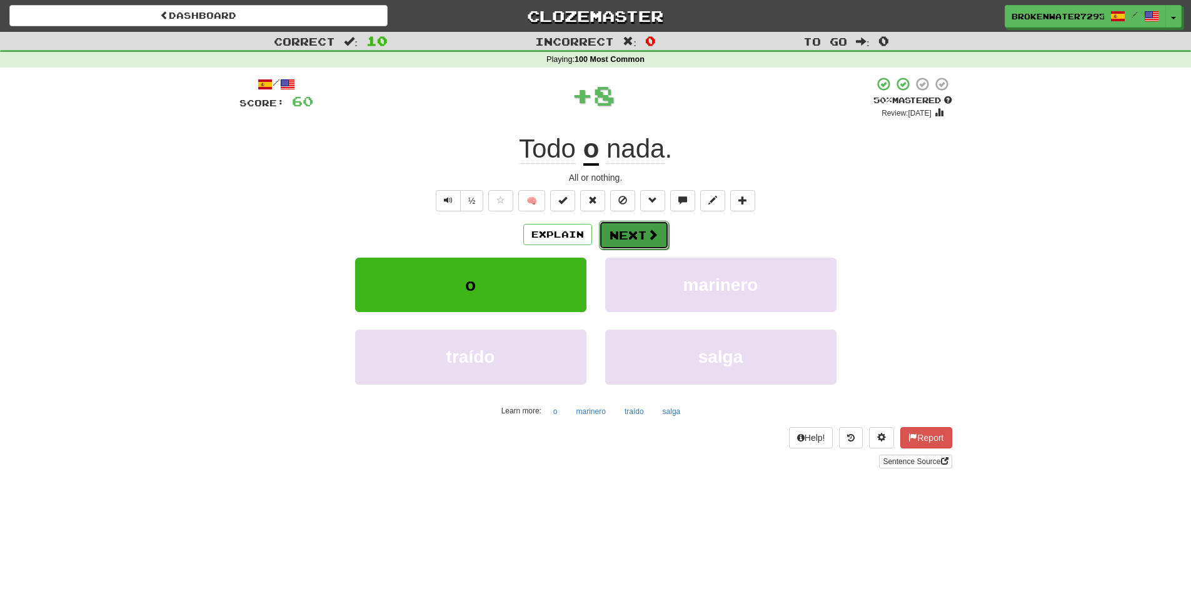
click at [623, 233] on button "Next" at bounding box center [634, 235] width 70 height 29
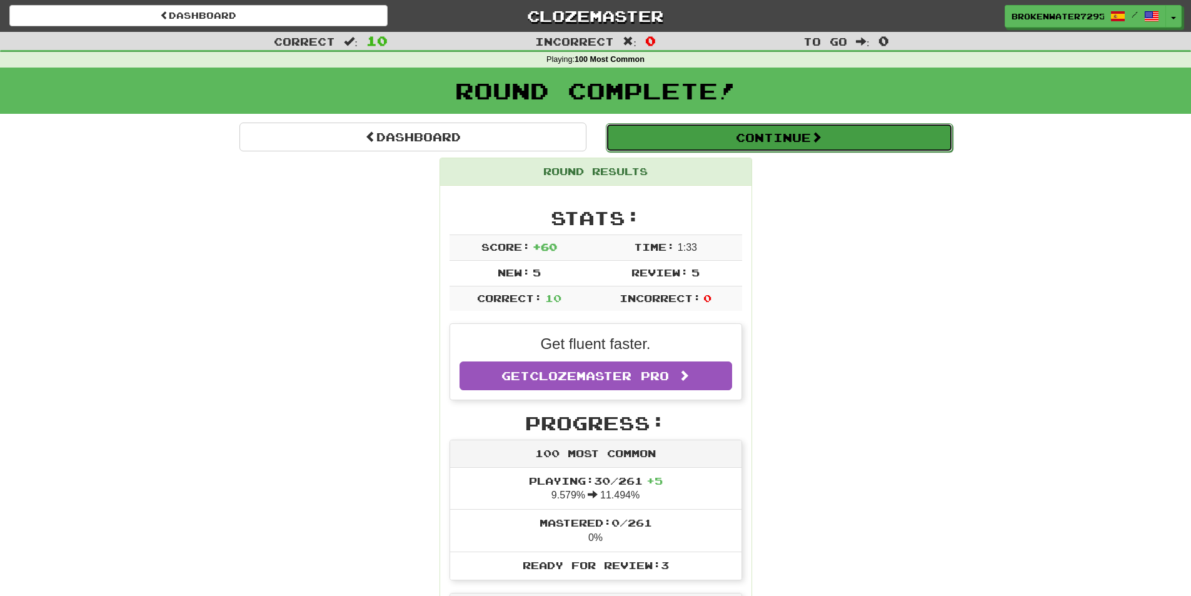
click at [745, 138] on button "Continue" at bounding box center [779, 137] width 347 height 29
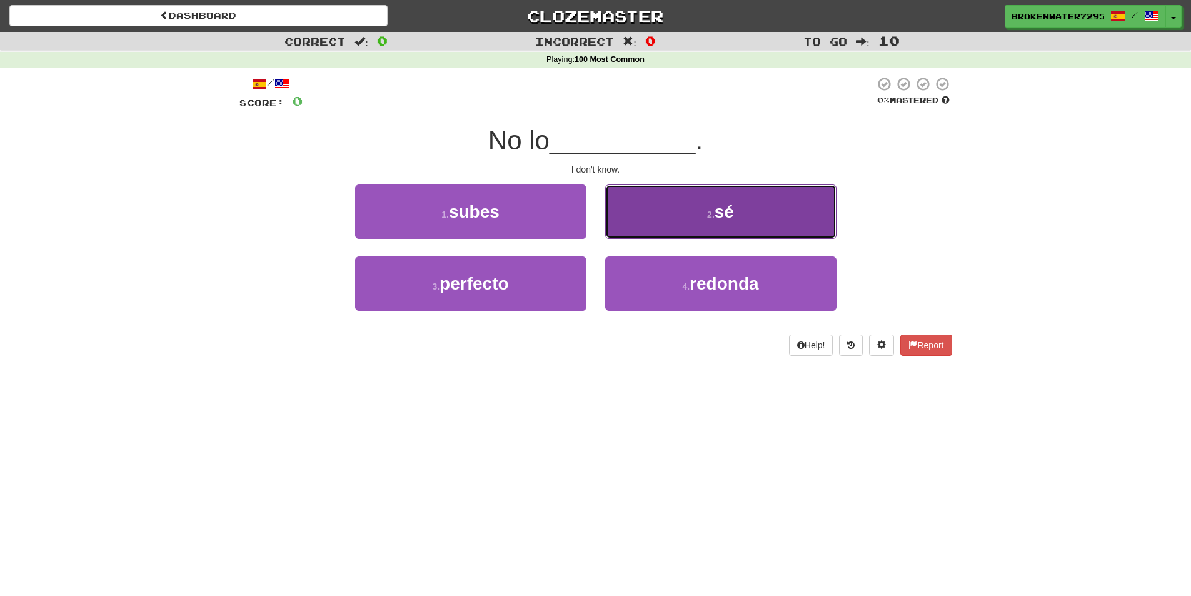
click at [651, 197] on button "2 . sé" at bounding box center [720, 211] width 231 height 54
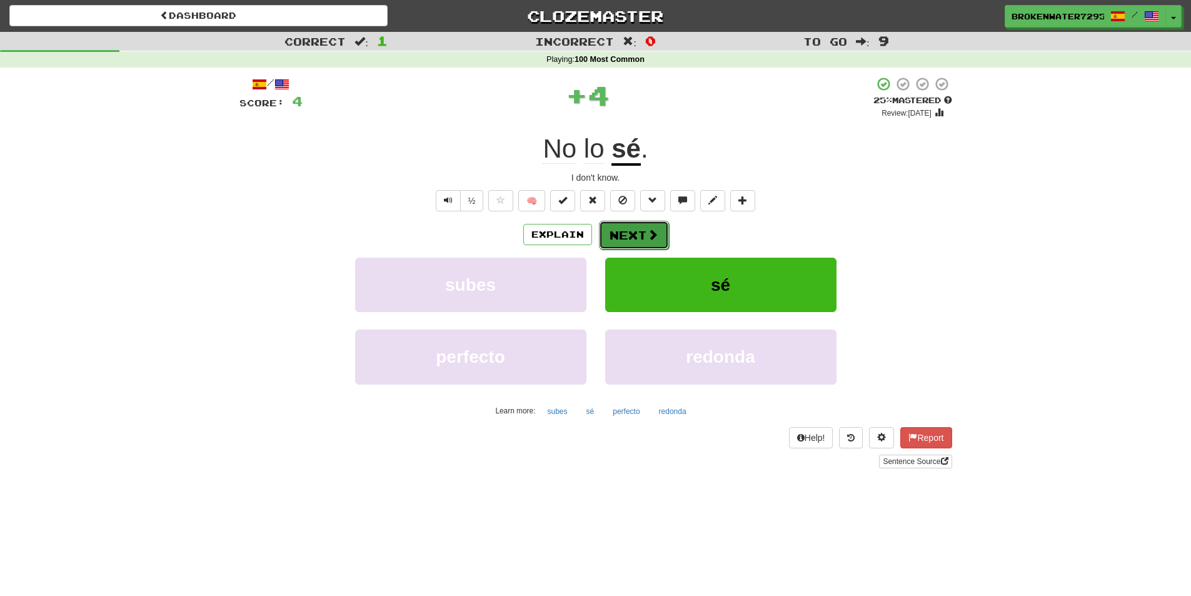
click at [639, 228] on button "Next" at bounding box center [634, 235] width 70 height 29
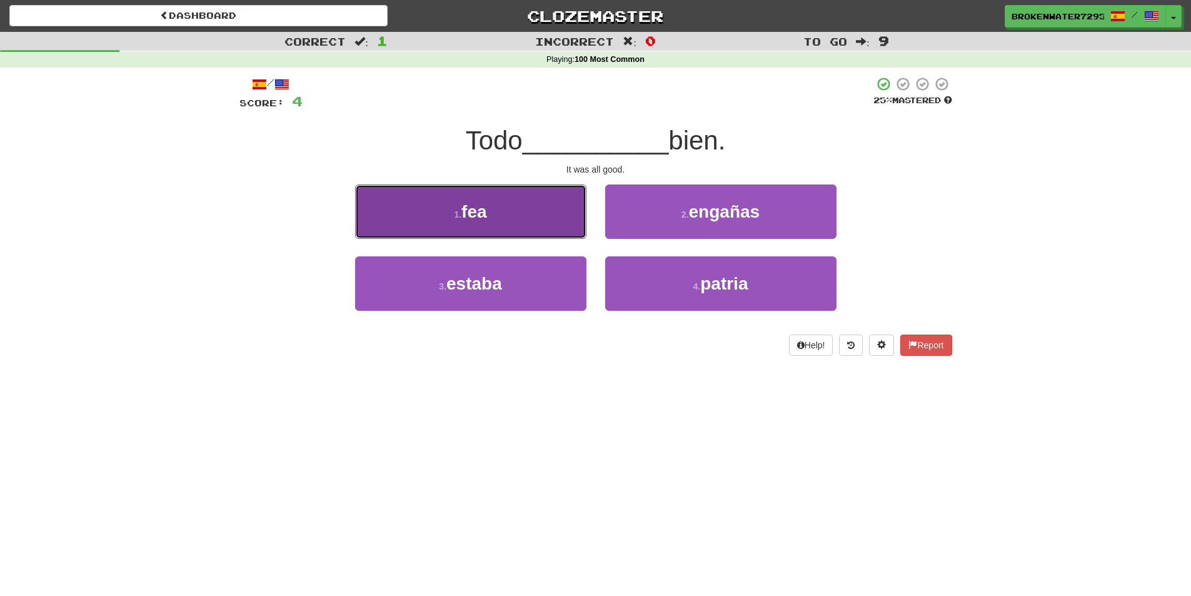
click at [556, 237] on button "1 . fea" at bounding box center [470, 211] width 231 height 54
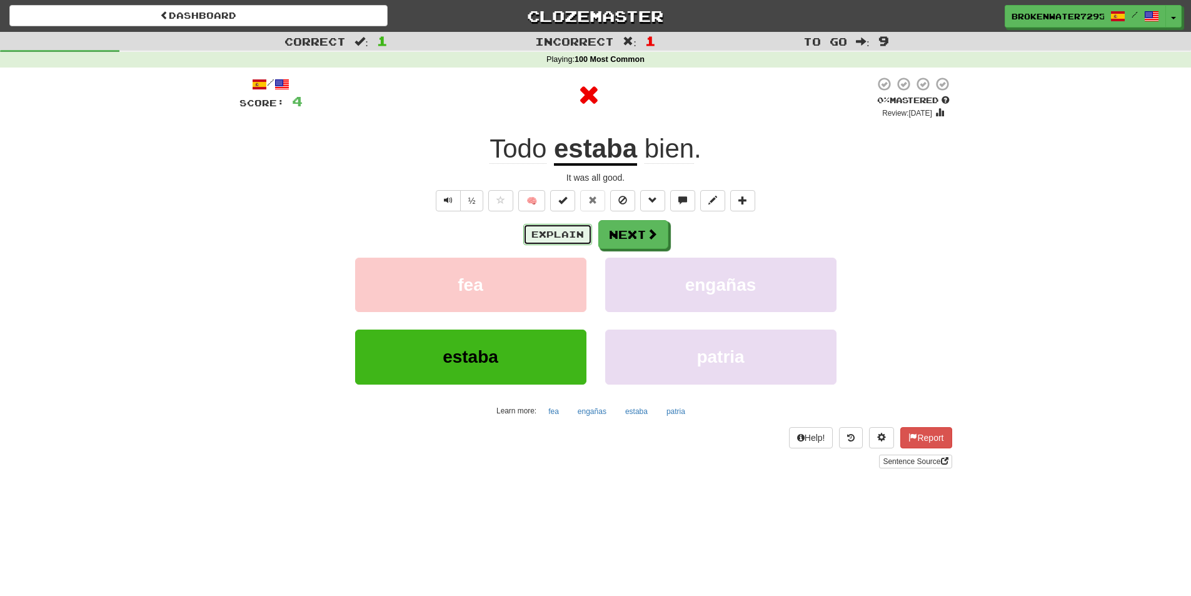
click at [538, 236] on button "Explain" at bounding box center [557, 234] width 69 height 21
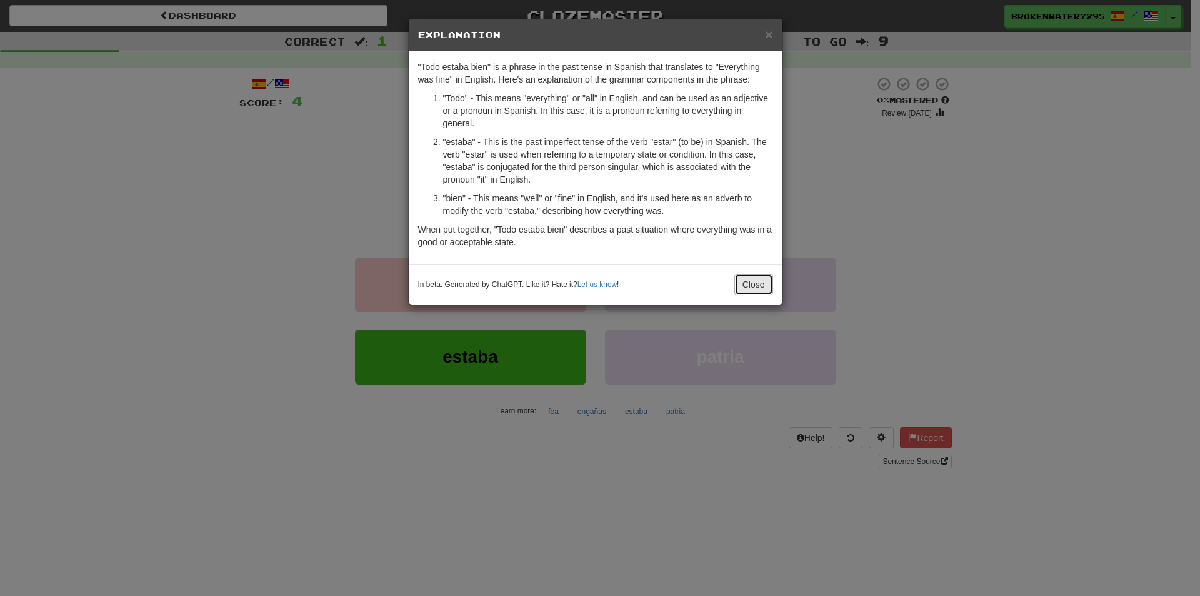
click at [748, 287] on button "Close" at bounding box center [753, 284] width 39 height 21
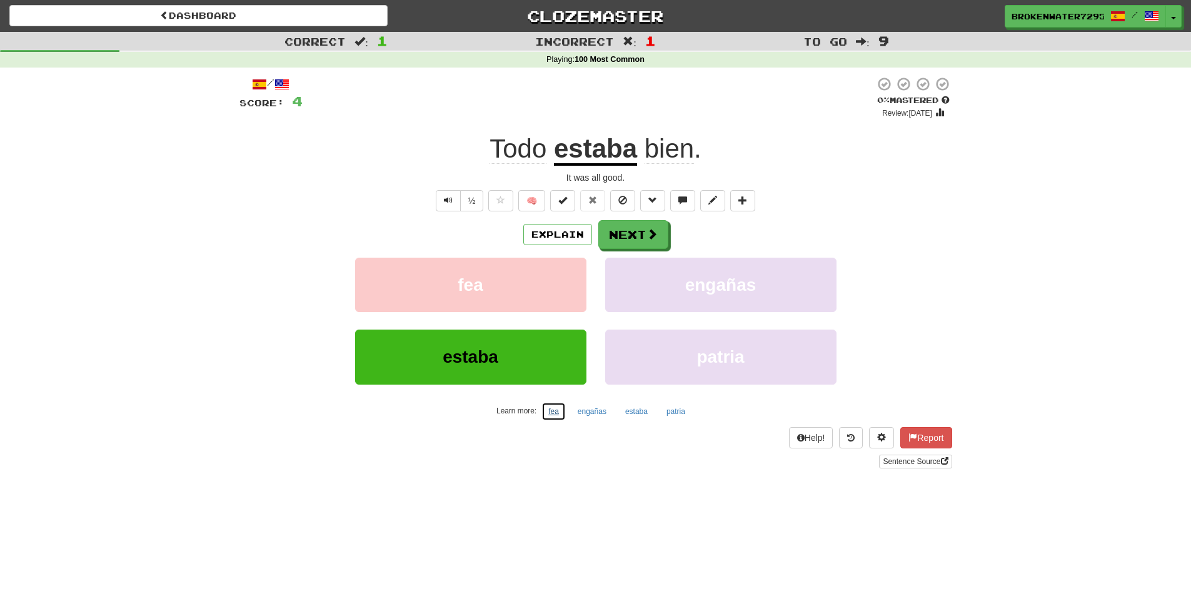
click at [548, 413] on button "fea" at bounding box center [553, 411] width 24 height 19
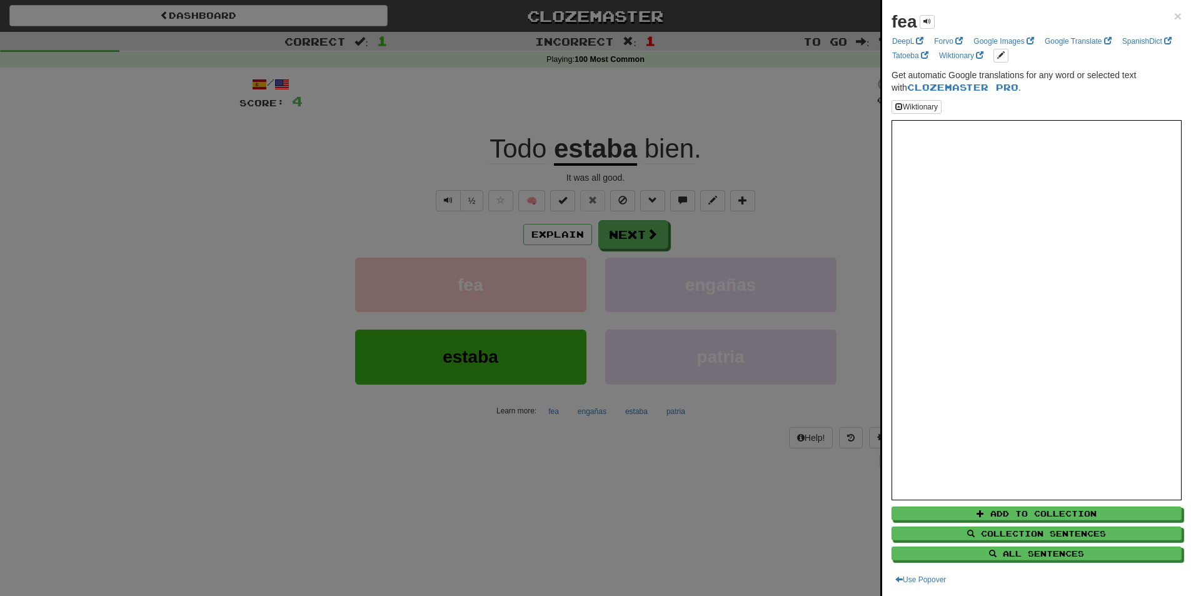
click at [644, 487] on div at bounding box center [595, 298] width 1191 height 596
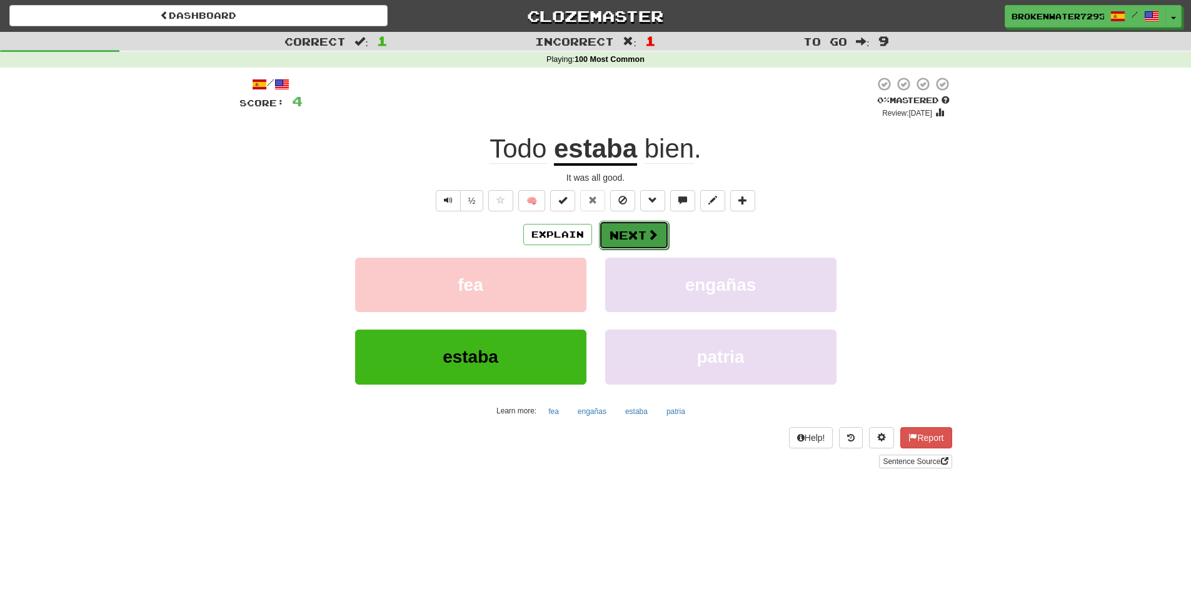
click at [654, 236] on span at bounding box center [652, 234] width 11 height 11
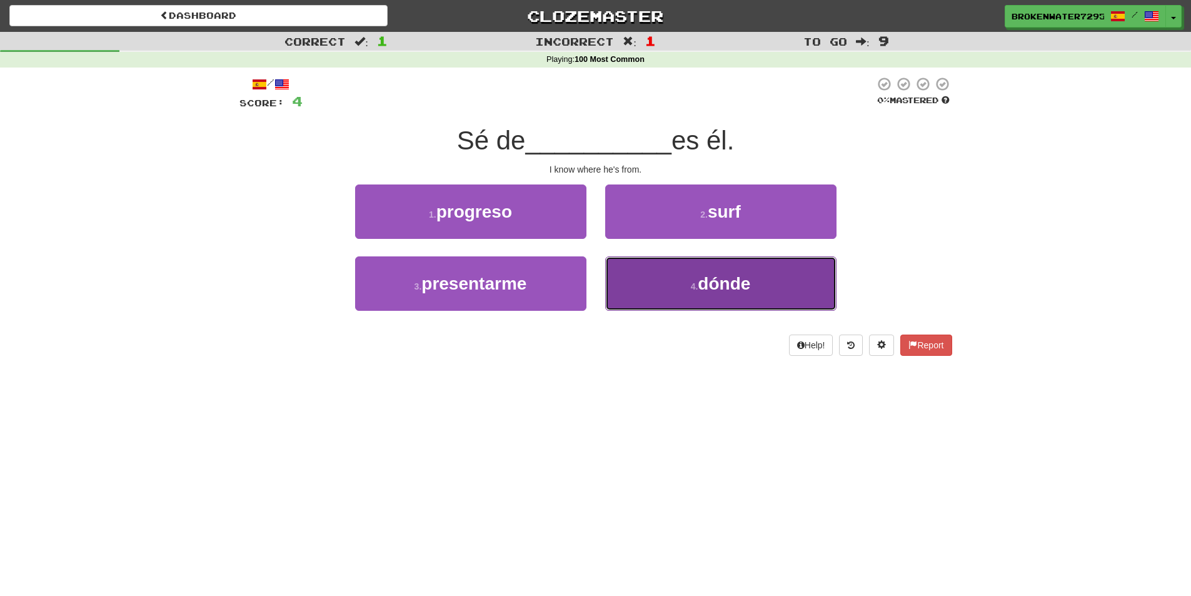
click at [683, 270] on button "4 . dónde" at bounding box center [720, 283] width 231 height 54
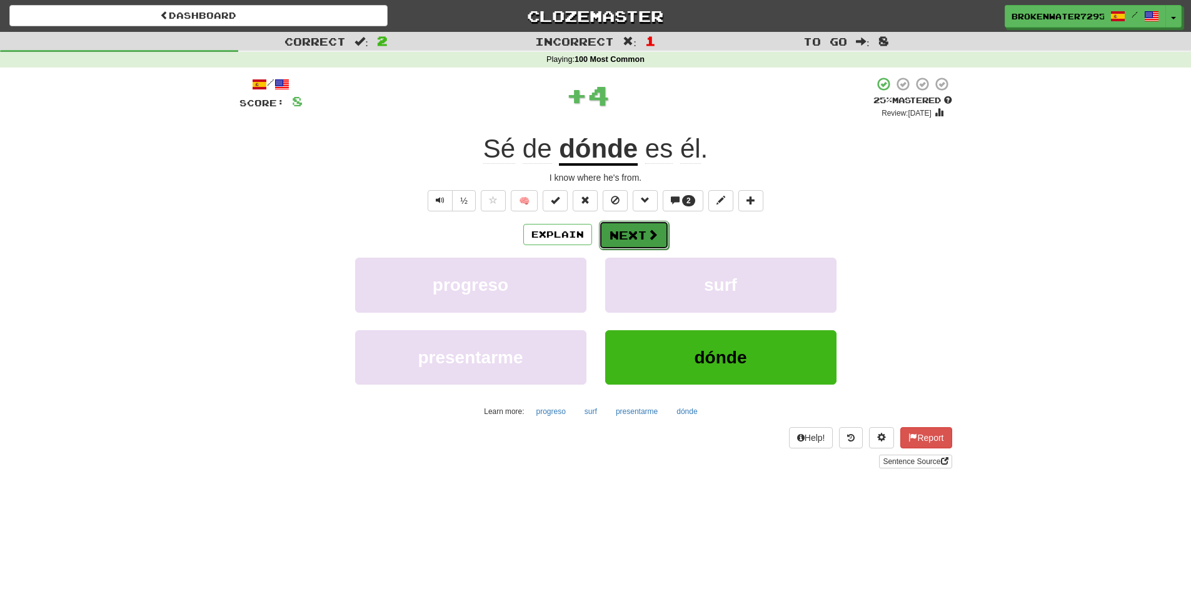
click at [630, 230] on button "Next" at bounding box center [634, 235] width 70 height 29
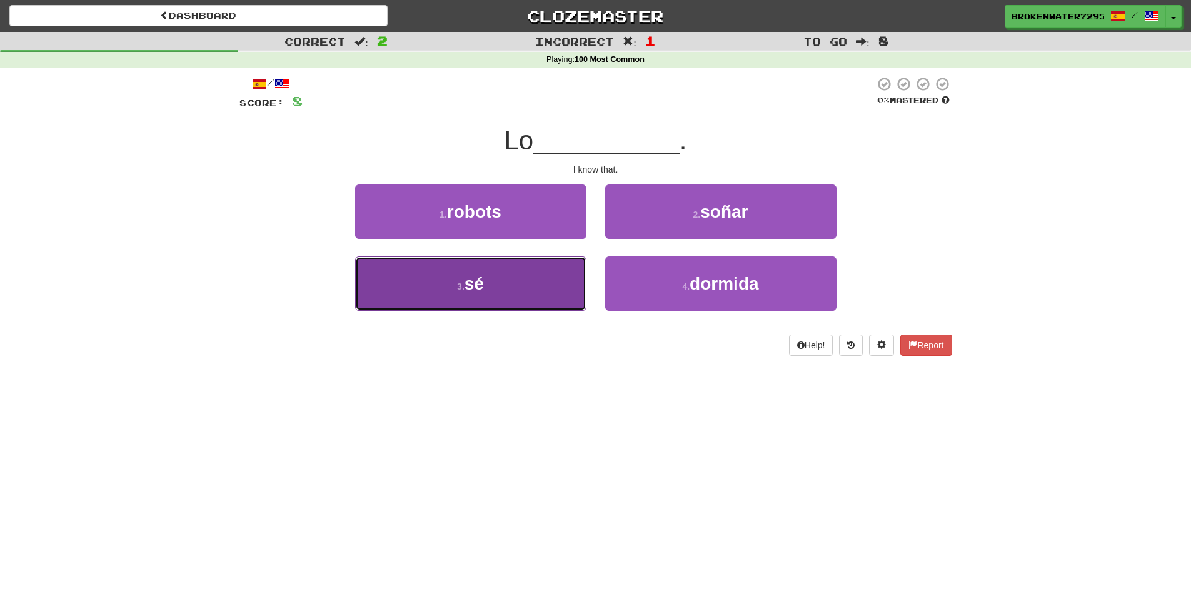
click at [525, 299] on button "3 . sé" at bounding box center [470, 283] width 231 height 54
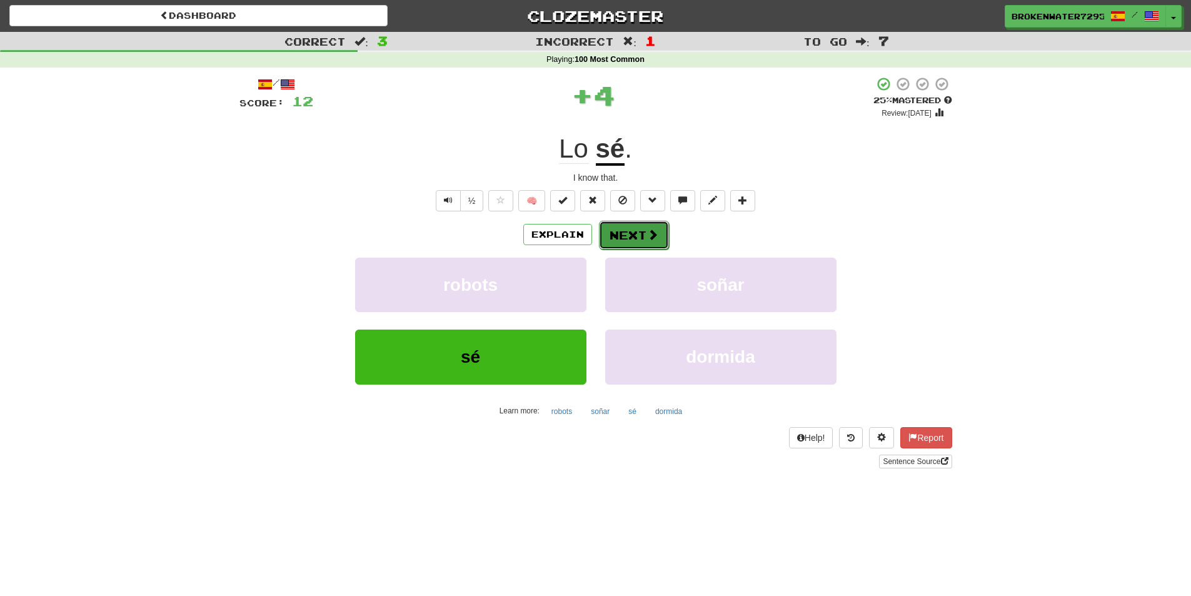
click at [641, 236] on button "Next" at bounding box center [634, 235] width 70 height 29
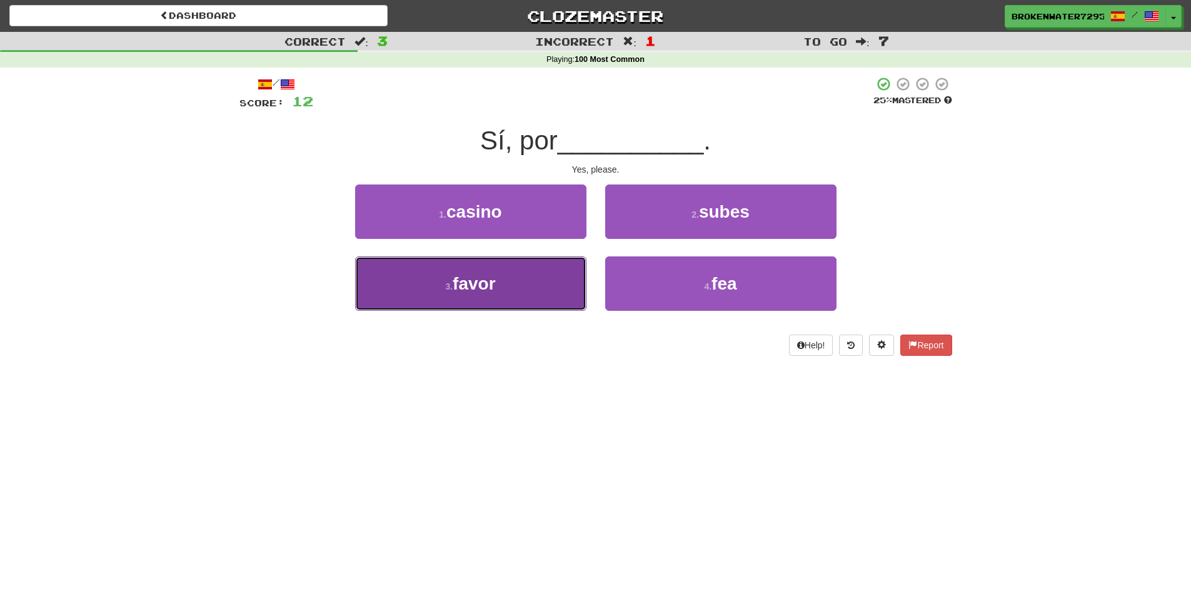
click at [544, 269] on button "3 . favor" at bounding box center [470, 283] width 231 height 54
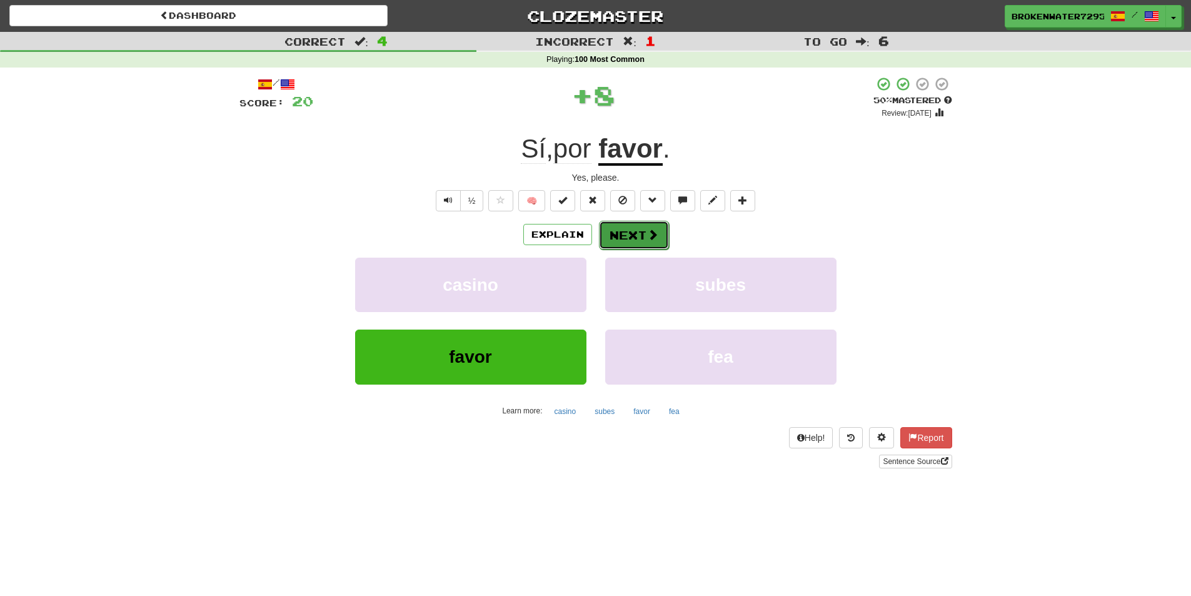
click at [630, 234] on button "Next" at bounding box center [634, 235] width 70 height 29
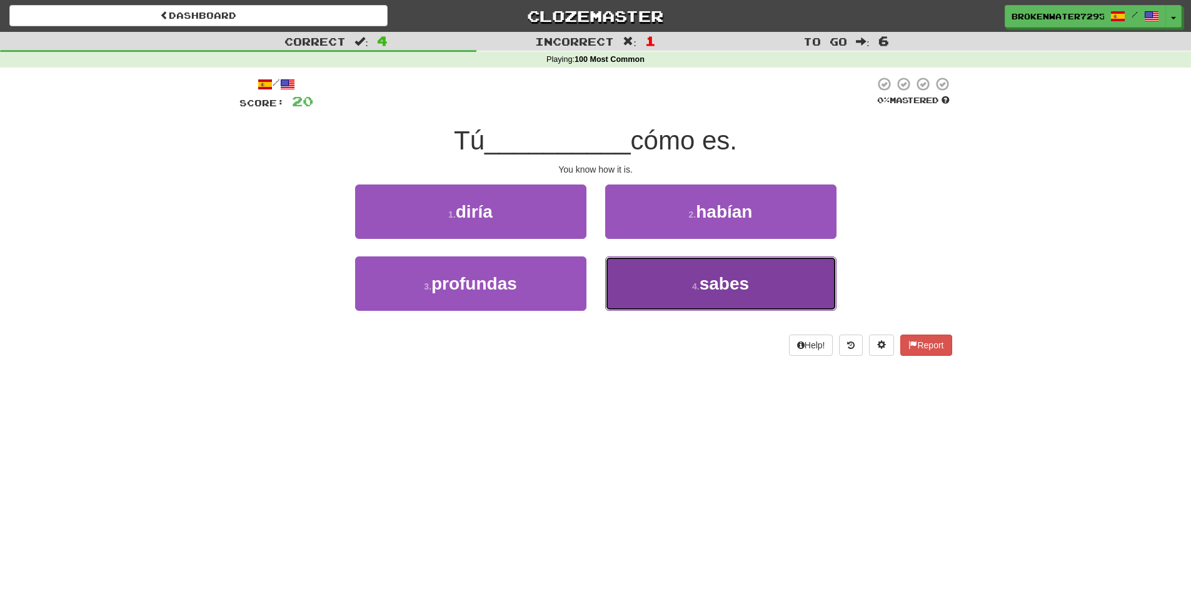
click at [681, 289] on button "4 . sabes" at bounding box center [720, 283] width 231 height 54
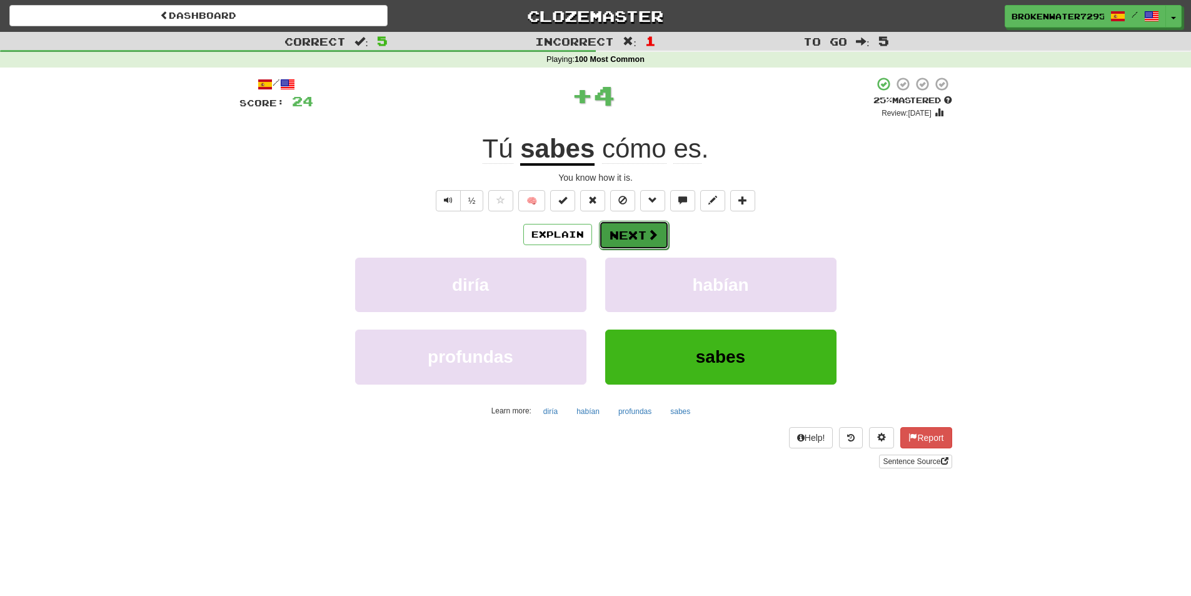
click at [647, 246] on button "Next" at bounding box center [634, 235] width 70 height 29
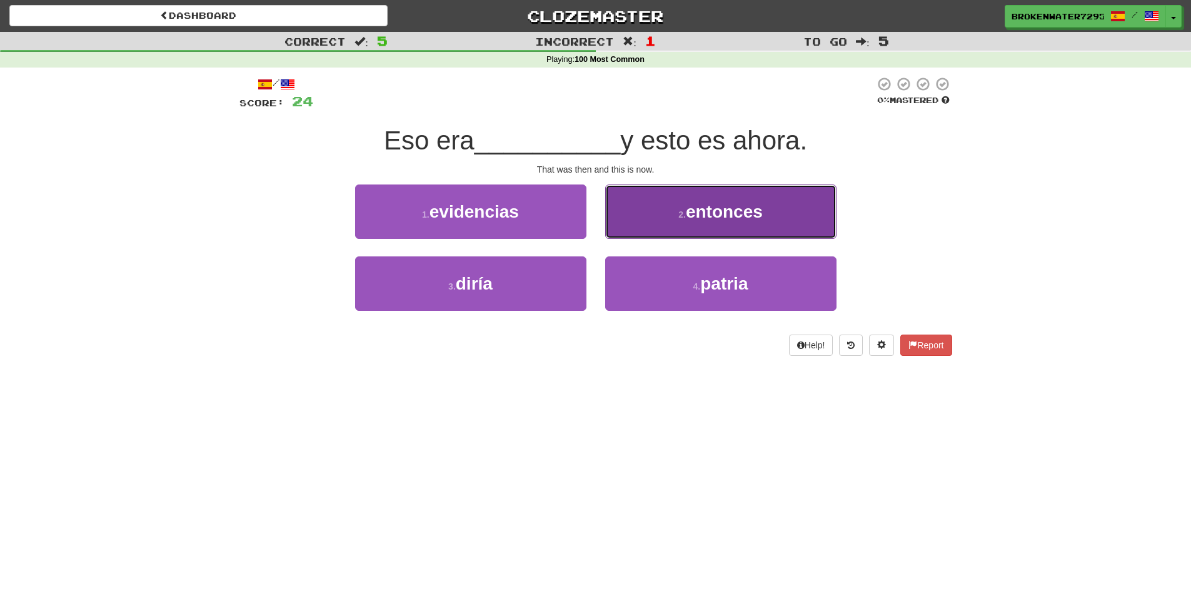
click at [682, 223] on button "2 . entonces" at bounding box center [720, 211] width 231 height 54
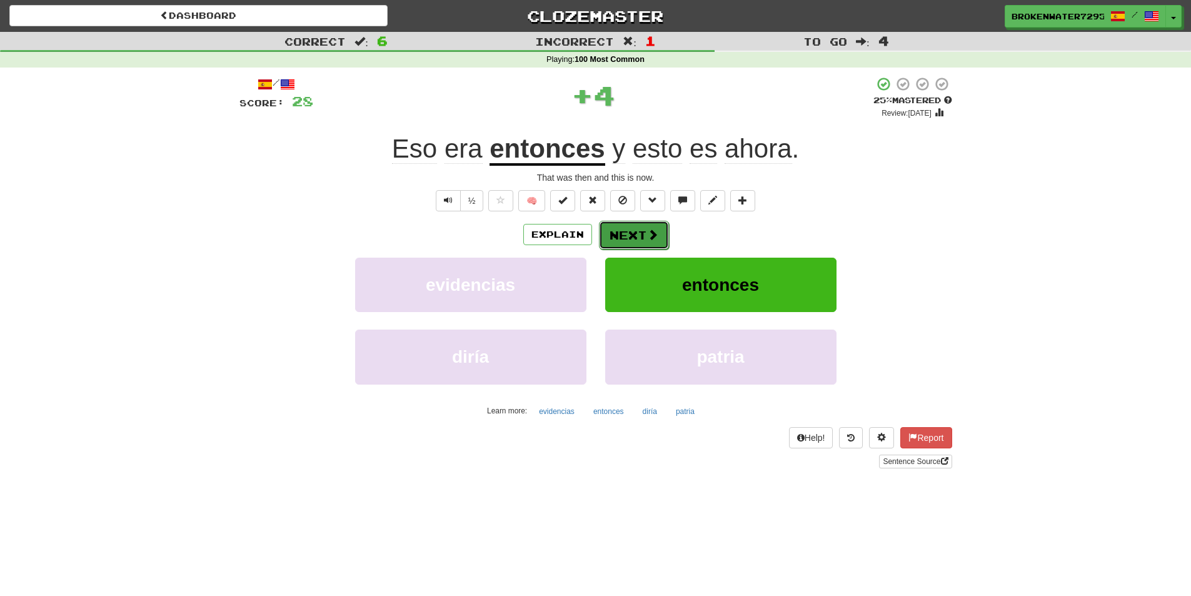
click at [641, 226] on button "Next" at bounding box center [634, 235] width 70 height 29
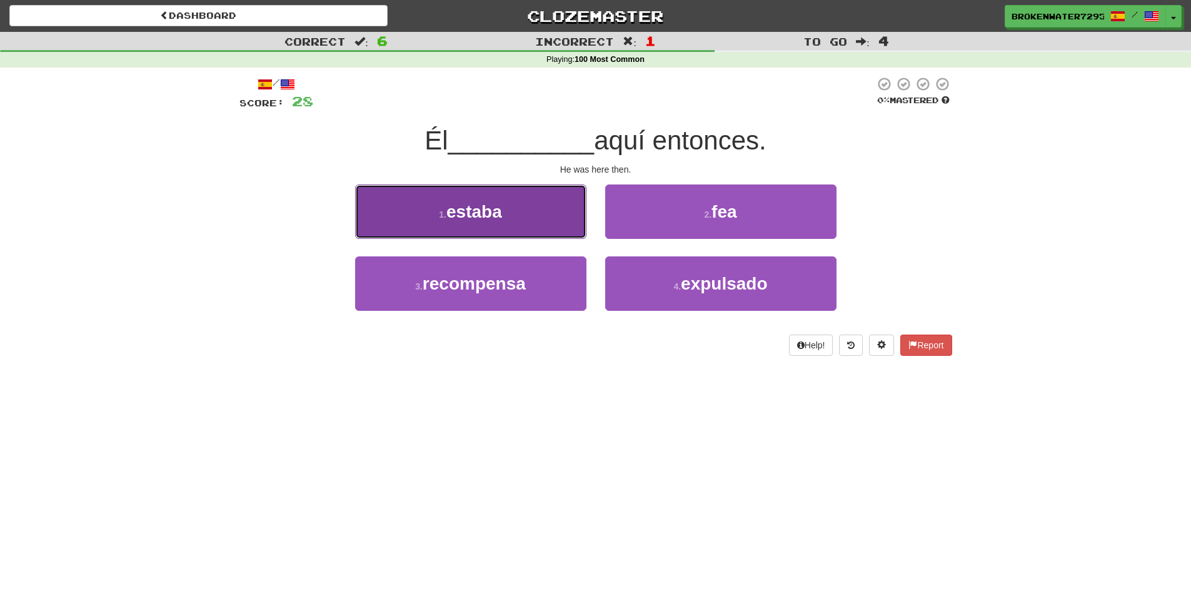
click at [511, 233] on button "1 . estaba" at bounding box center [470, 211] width 231 height 54
